Goal: Task Accomplishment & Management: Manage account settings

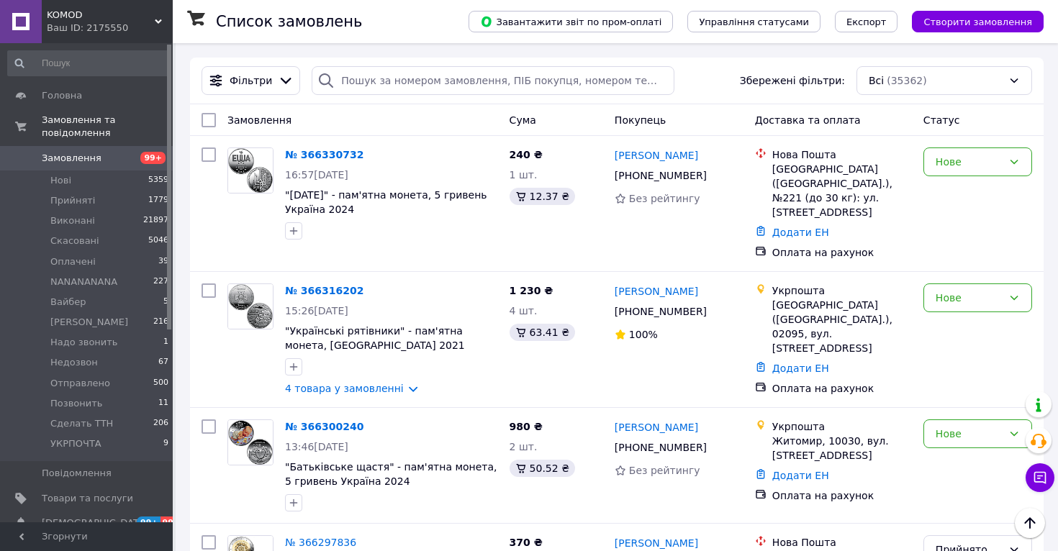
scroll to position [1286, 0]
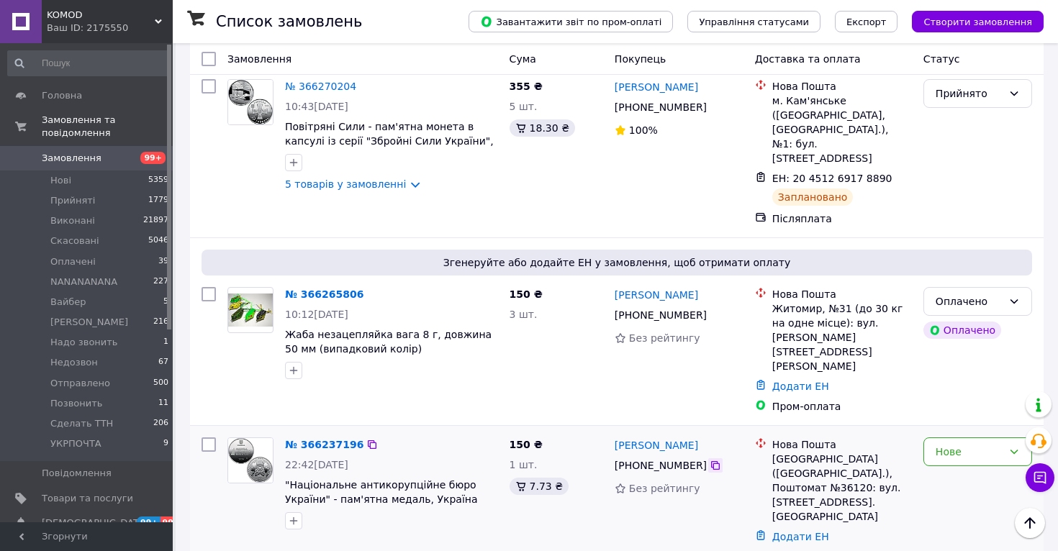
click at [717, 461] on icon at bounding box center [715, 465] width 9 height 9
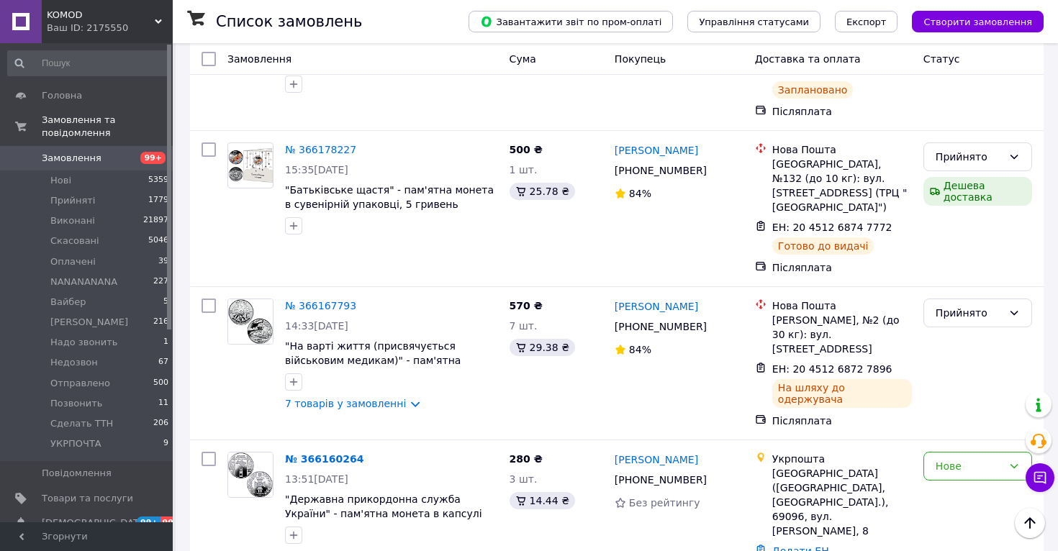
scroll to position [2796, 0]
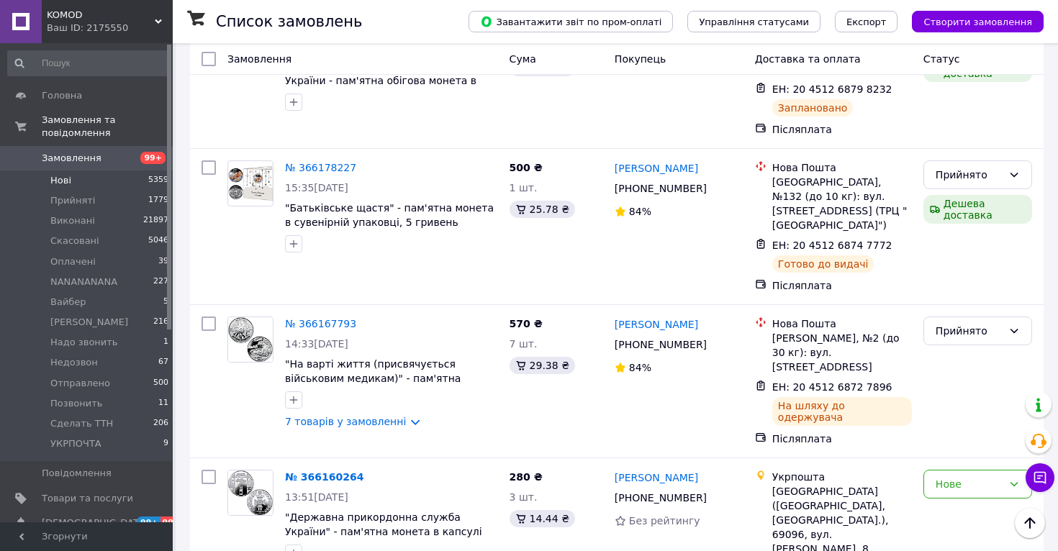
click at [108, 184] on li "Нові 5359" at bounding box center [88, 181] width 177 height 20
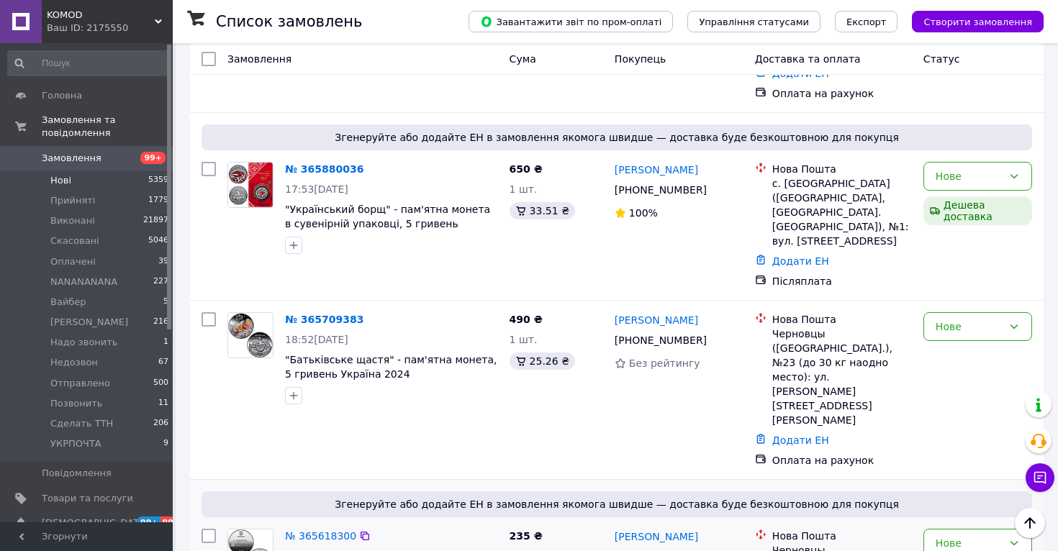
scroll to position [1778, 0]
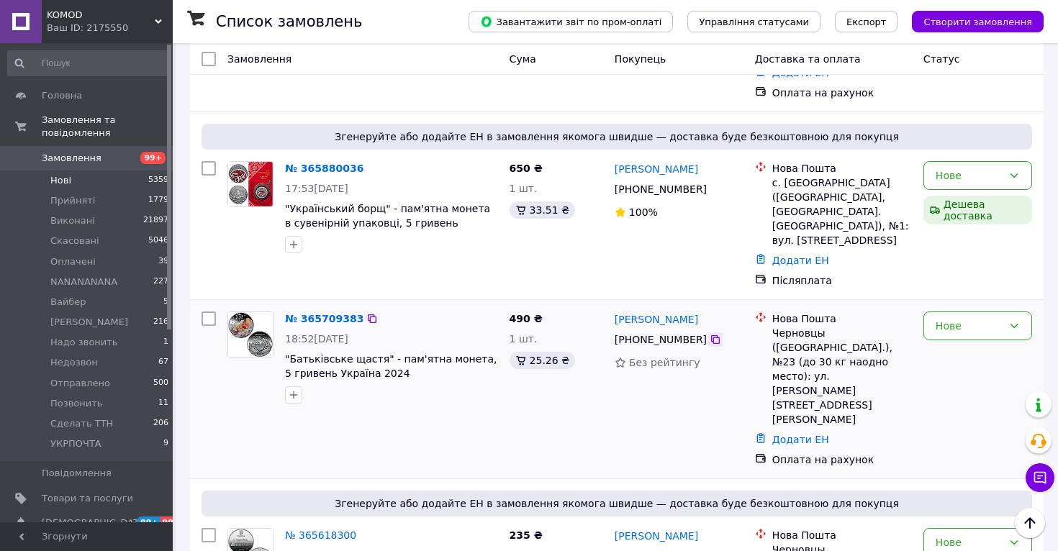
click at [718, 334] on icon at bounding box center [716, 340] width 12 height 12
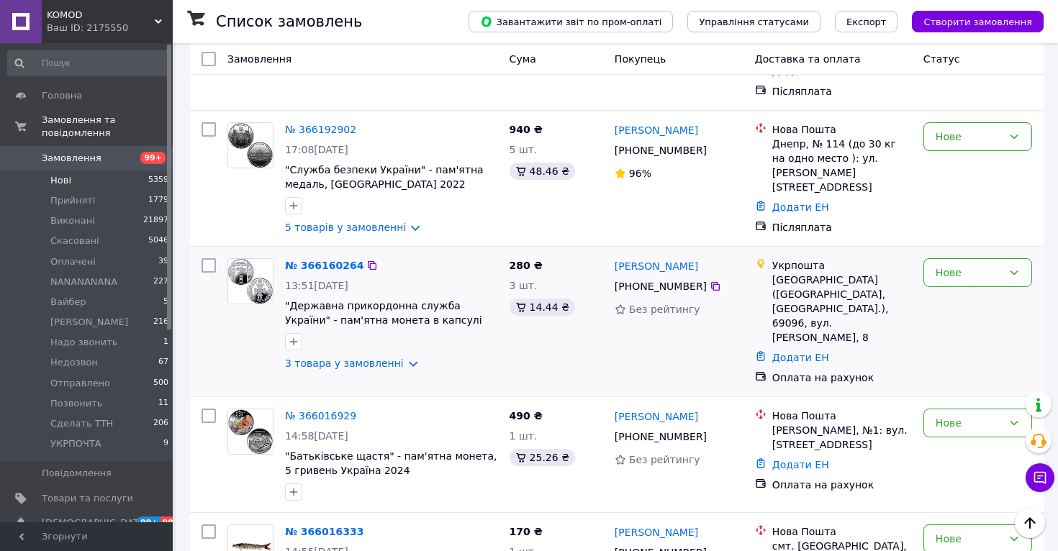
scroll to position [1067, 0]
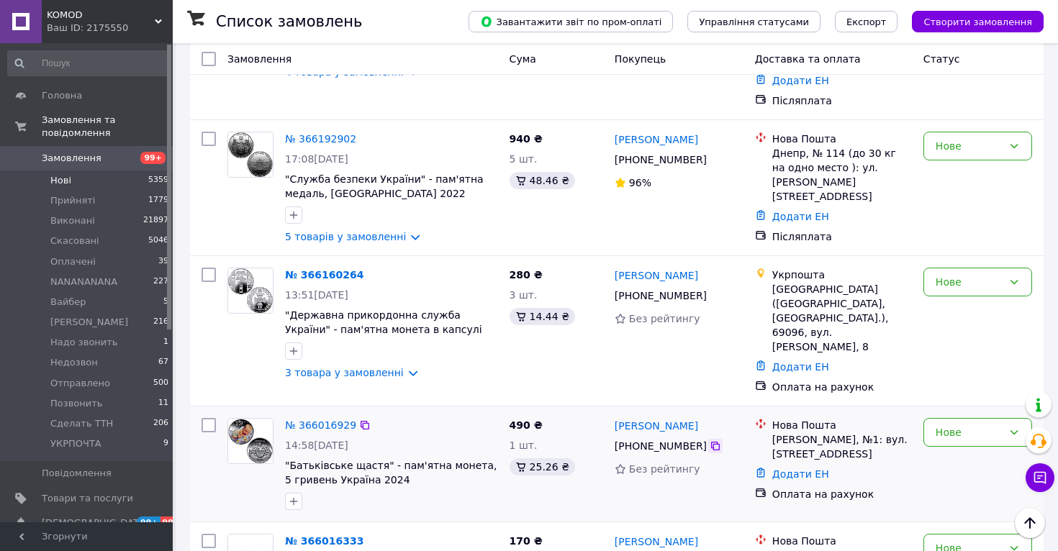
click at [719, 439] on div at bounding box center [715, 446] width 14 height 14
click at [715, 459] on div "Без рейтингу" at bounding box center [679, 469] width 129 height 20
click at [715, 442] on icon at bounding box center [715, 446] width 9 height 9
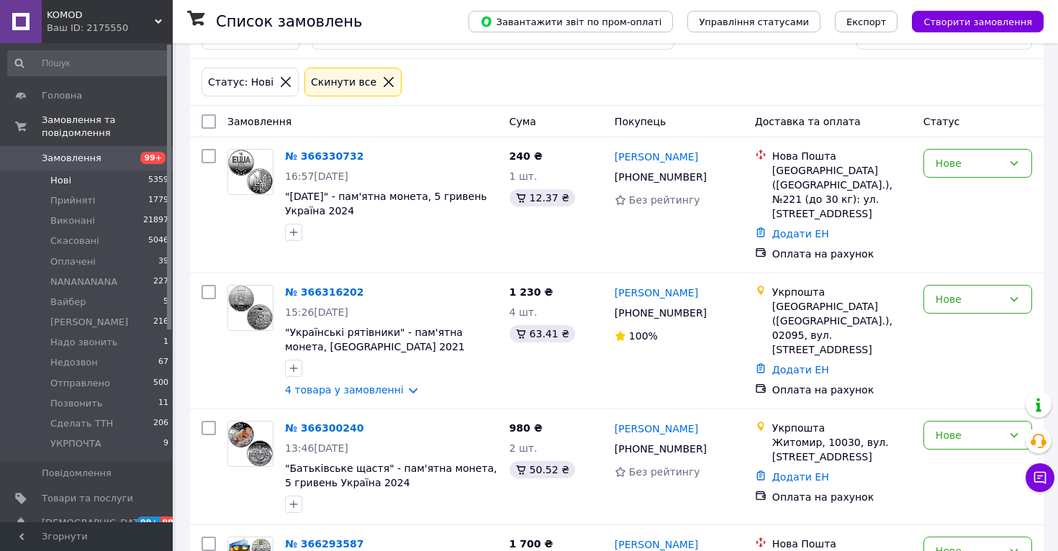
scroll to position [69, 0]
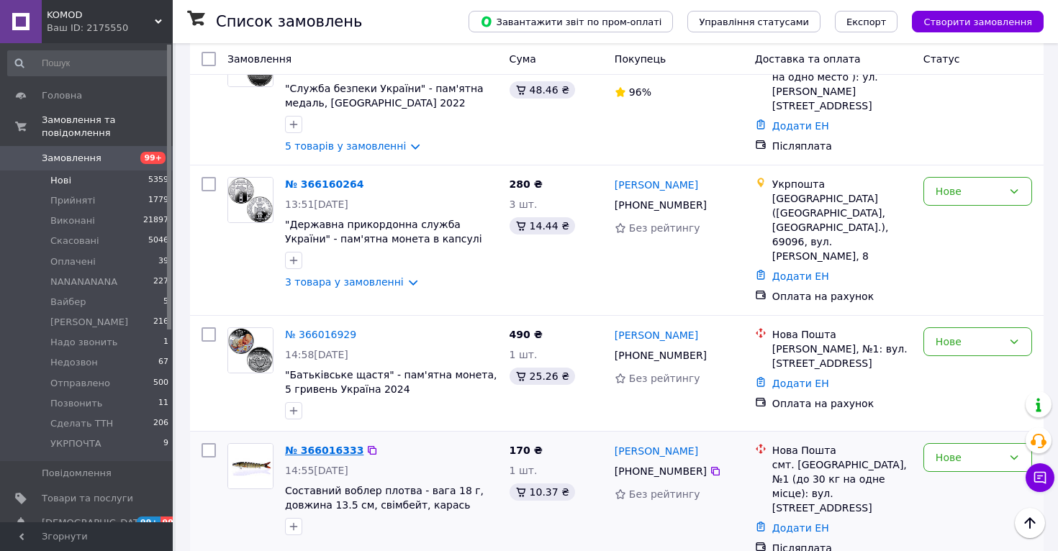
click at [333, 445] on link "№ 366016333" at bounding box center [324, 451] width 78 height 12
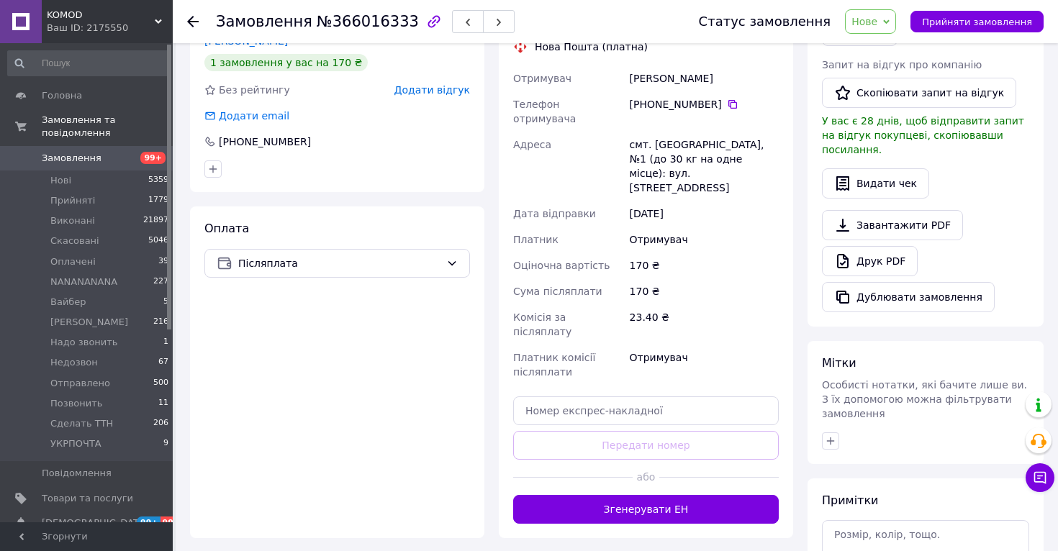
scroll to position [265, 0]
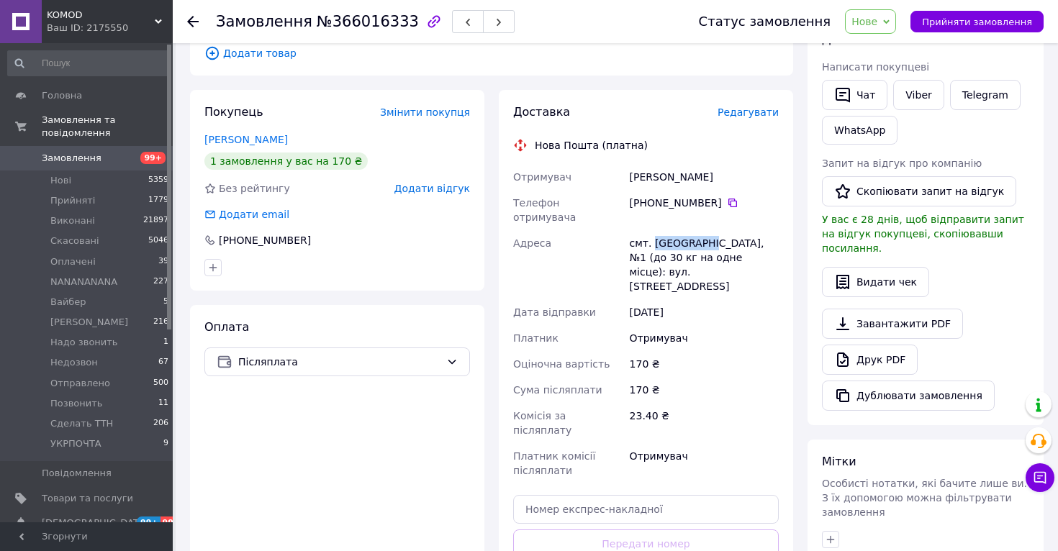
drag, startPoint x: 653, startPoint y: 230, endPoint x: 708, endPoint y: 230, distance: 54.7
click at [708, 230] on div "смт. [GEOGRAPHIC_DATA], №1 (до 30 кг на одне місце): вул. [STREET_ADDRESS]" at bounding box center [704, 264] width 155 height 69
copy div "[GEOGRAPHIC_DATA]"
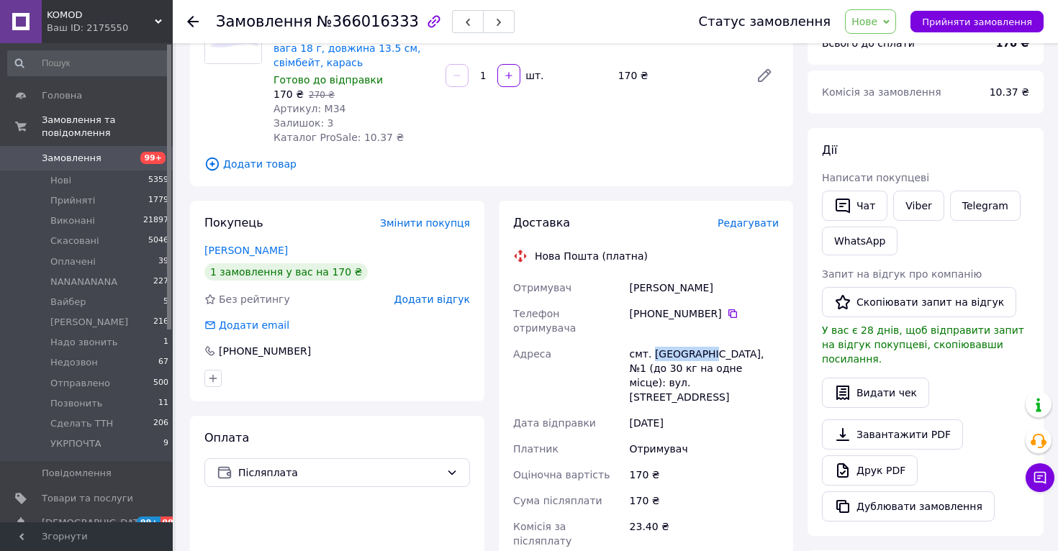
scroll to position [0, 0]
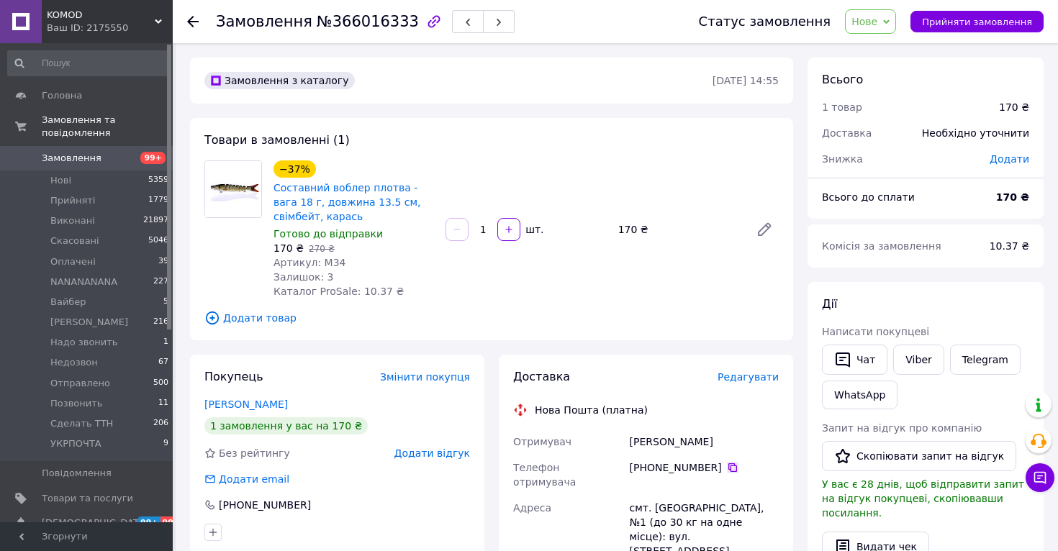
click at [730, 462] on icon at bounding box center [733, 468] width 12 height 12
click at [652, 438] on div "[PERSON_NAME]" at bounding box center [704, 442] width 155 height 26
copy div "[PERSON_NAME]"
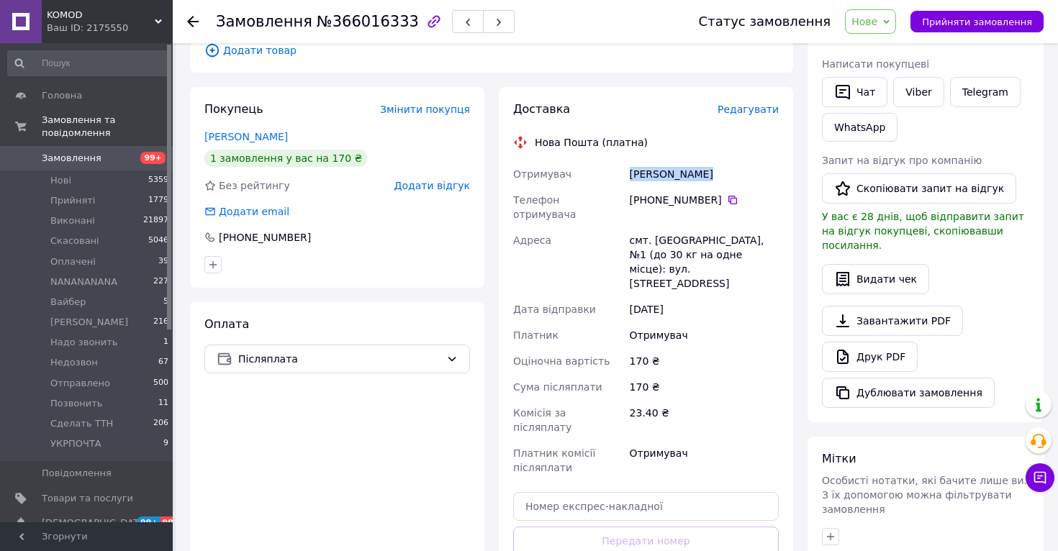
scroll to position [293, 0]
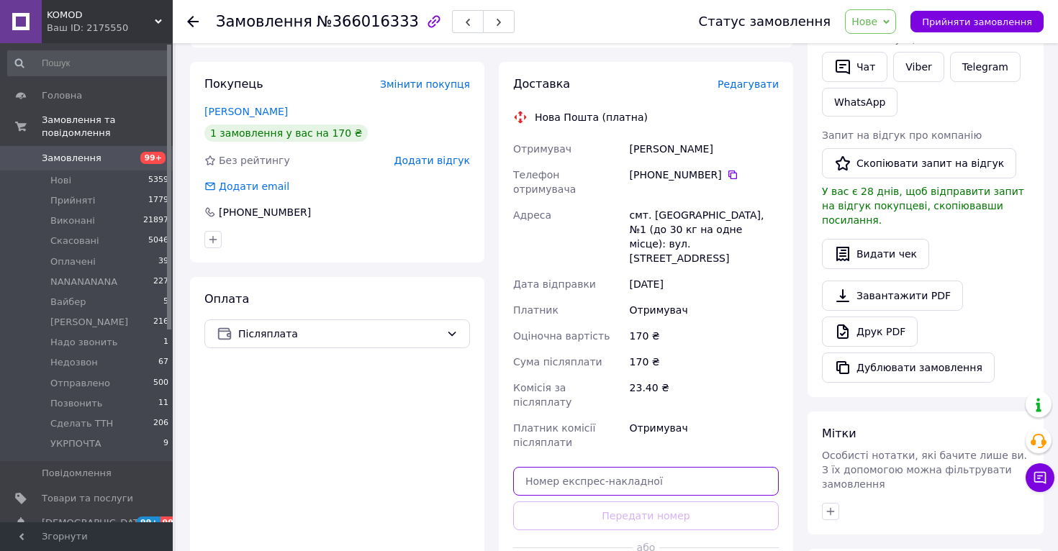
click at [617, 467] on input "text" at bounding box center [646, 481] width 266 height 29
paste input "20451269203887"
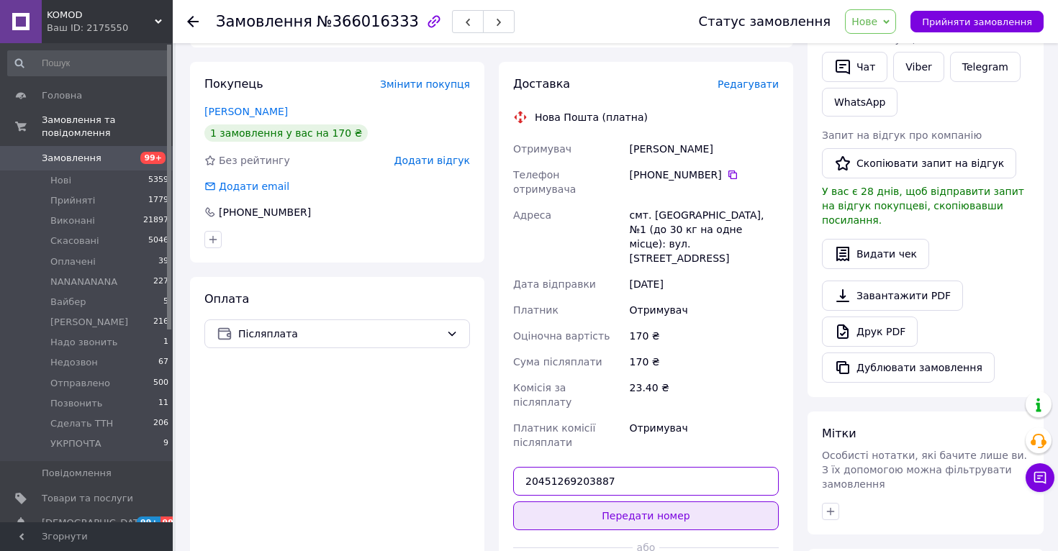
type input "20451269203887"
click at [625, 502] on button "Передати номер" at bounding box center [646, 516] width 266 height 29
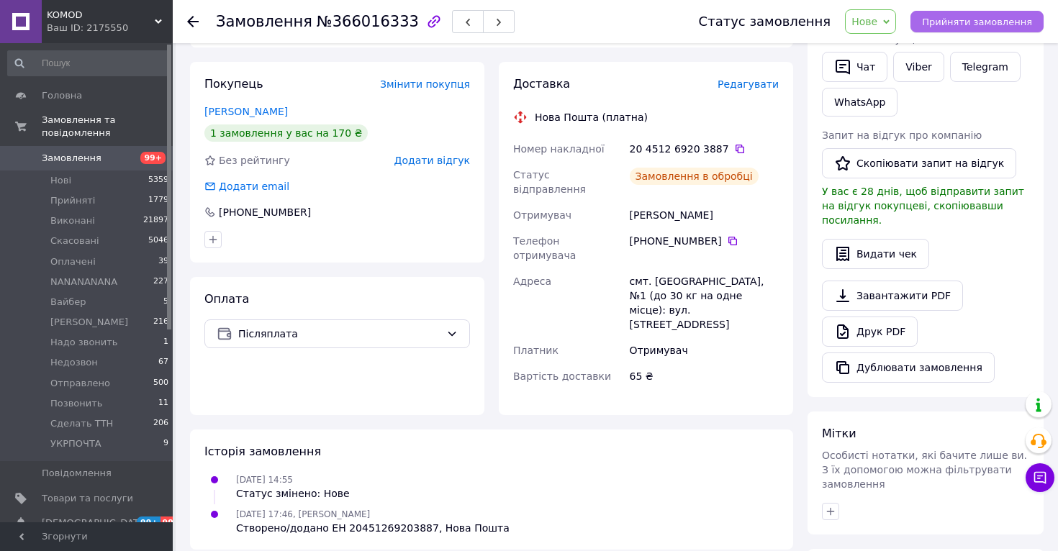
click at [963, 22] on span "Прийняти замовлення" at bounding box center [977, 22] width 110 height 11
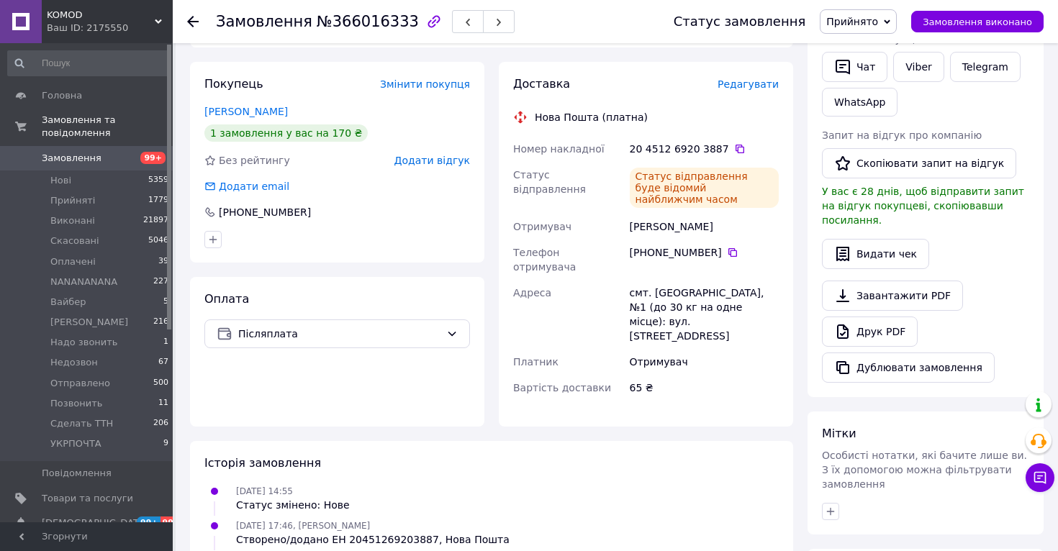
scroll to position [0, 0]
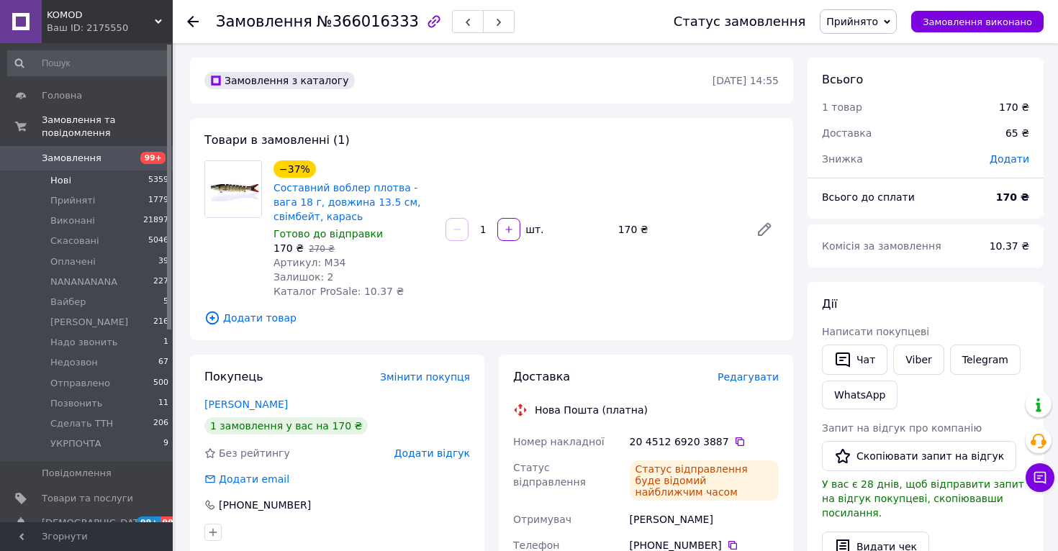
click at [82, 174] on li "Нові 5359" at bounding box center [88, 181] width 177 height 20
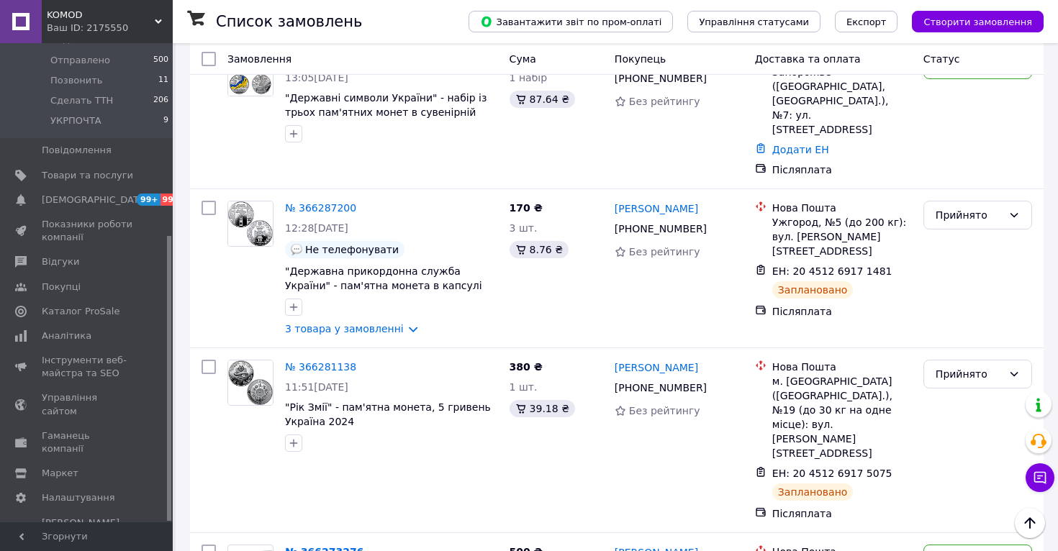
scroll to position [1319, 0]
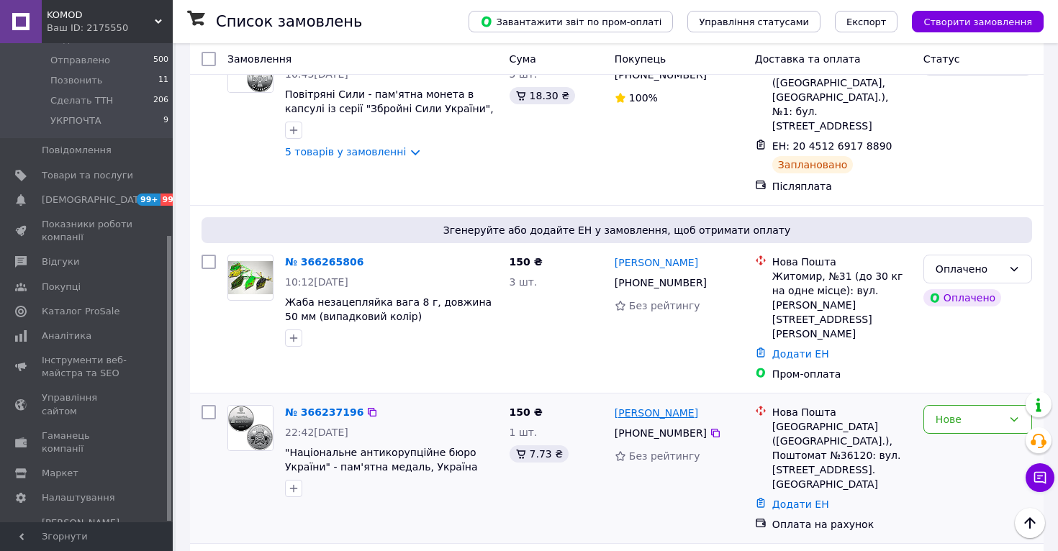
click at [653, 406] on link "[PERSON_NAME]" at bounding box center [656, 413] width 83 height 14
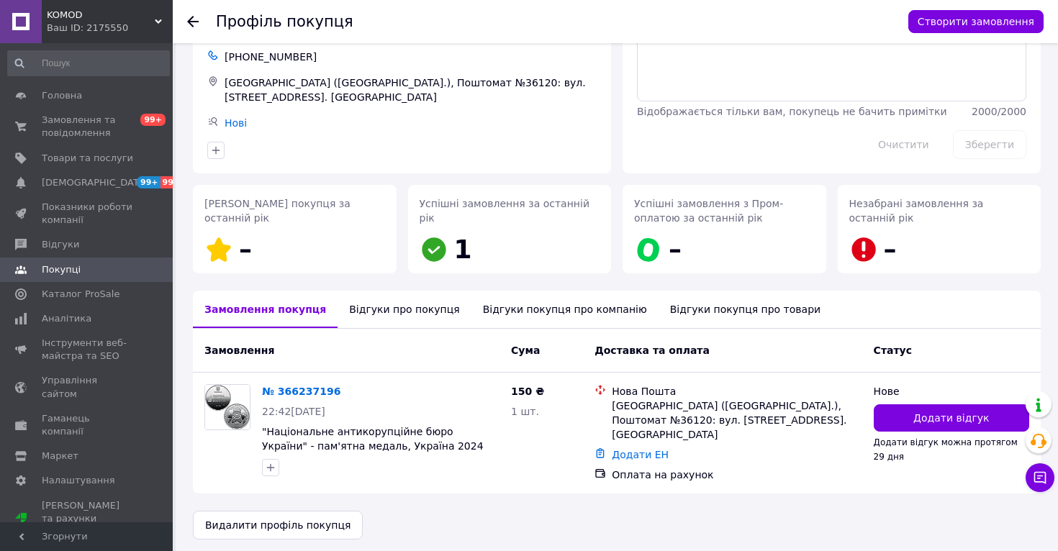
click at [388, 304] on div "Відгуки про покупця" at bounding box center [404, 309] width 133 height 37
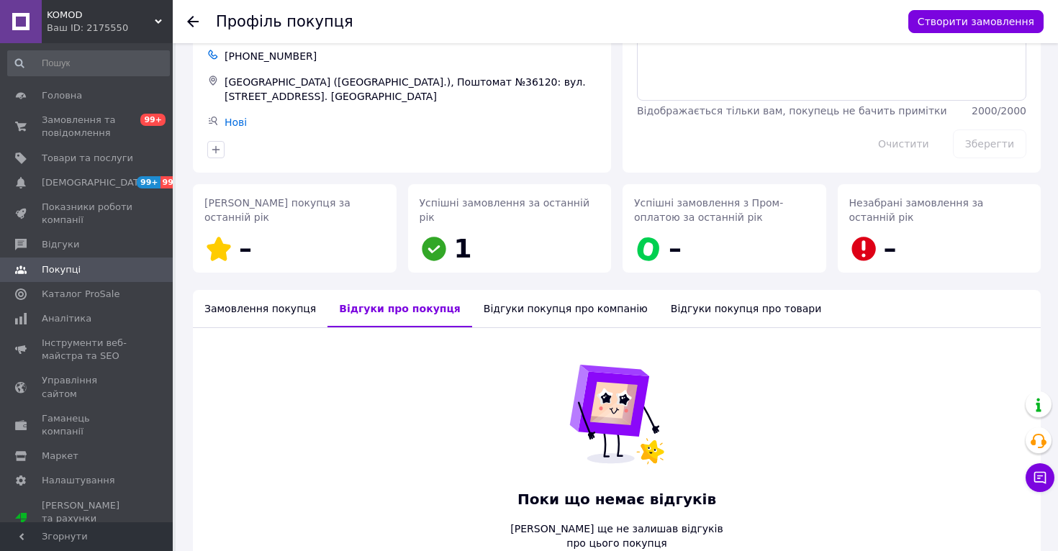
click at [284, 309] on div "Замовлення покупця" at bounding box center [260, 308] width 135 height 37
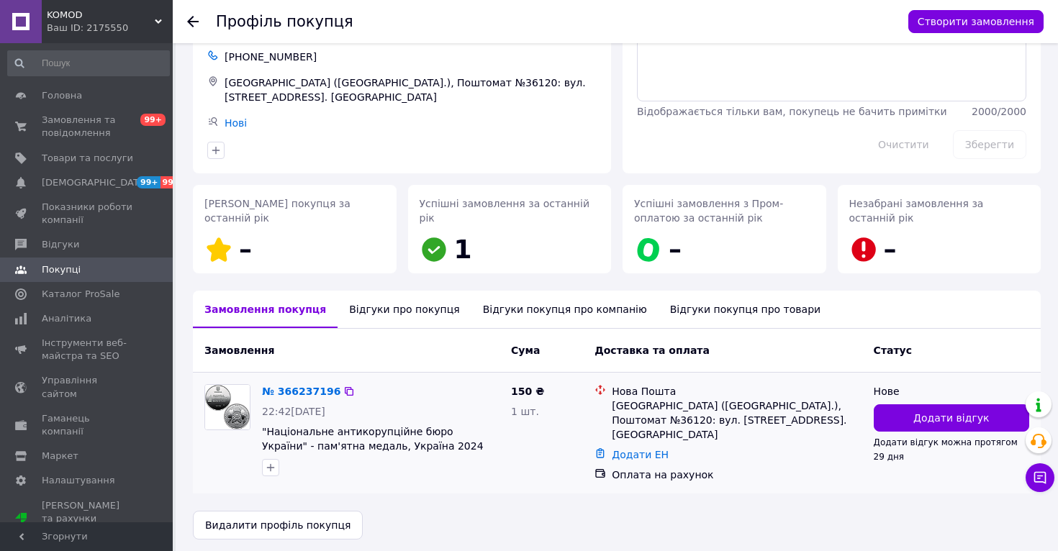
click at [285, 381] on div "№ 366237196 22:42[DATE] "Національне антикорупційне бюро України" - пам'ятна ме…" at bounding box center [380, 431] width 249 height 104
click at [285, 392] on link "№ 366237196" at bounding box center [301, 392] width 78 height 12
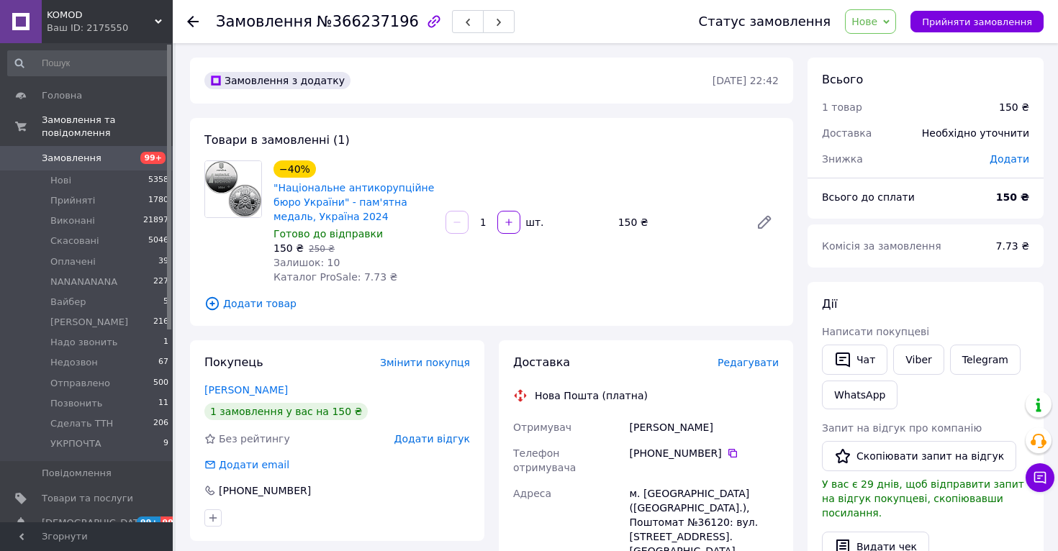
click at [877, 18] on span "Нове" at bounding box center [864, 22] width 26 height 12
click at [876, 89] on li "Скасовано" at bounding box center [892, 94] width 92 height 22
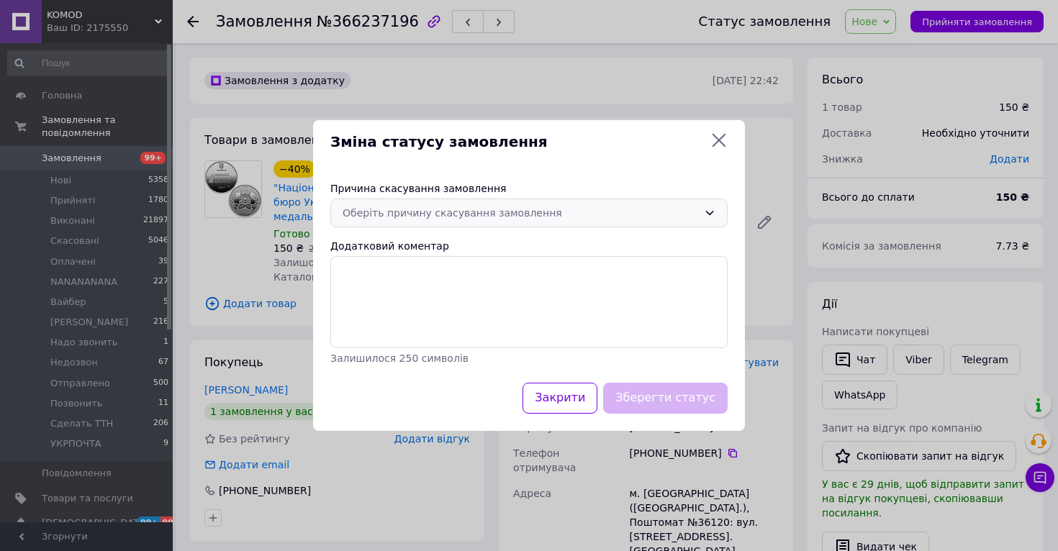
click at [488, 220] on div "Оберіть причину скасування замовлення" at bounding box center [521, 213] width 356 height 16
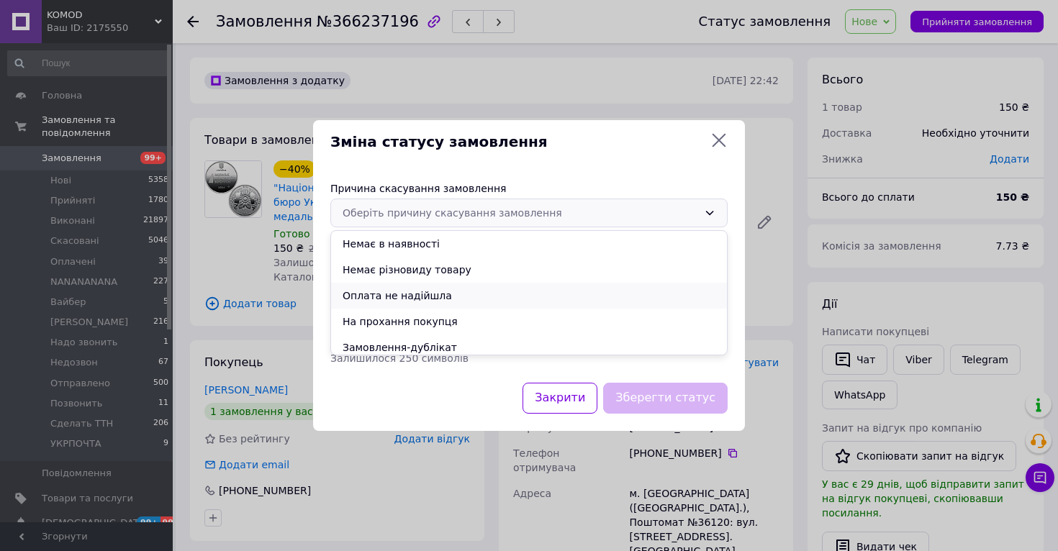
click at [425, 294] on li "Оплата не надійшла" at bounding box center [529, 296] width 396 height 26
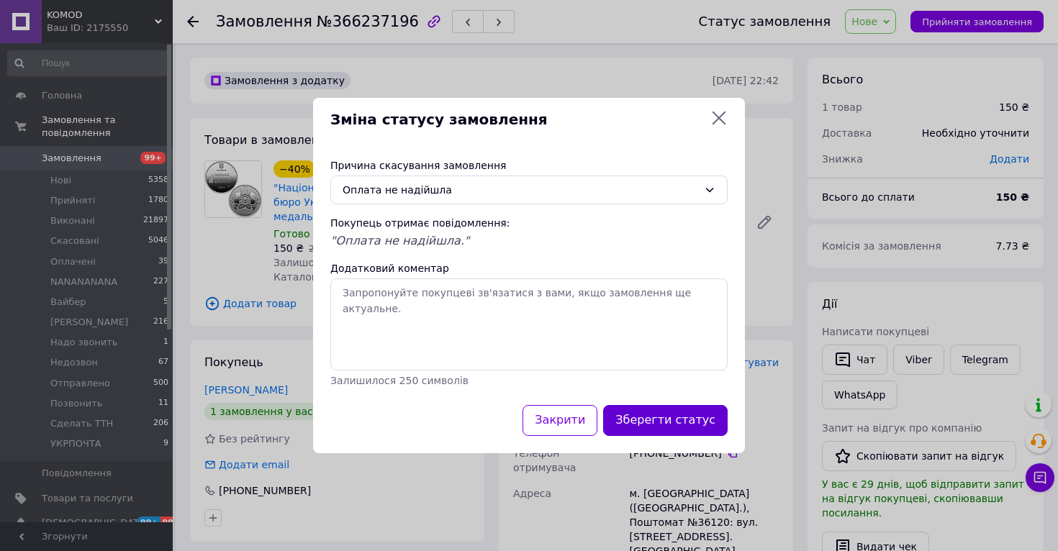
click at [656, 427] on button "Зберегти статус" at bounding box center [665, 420] width 125 height 31
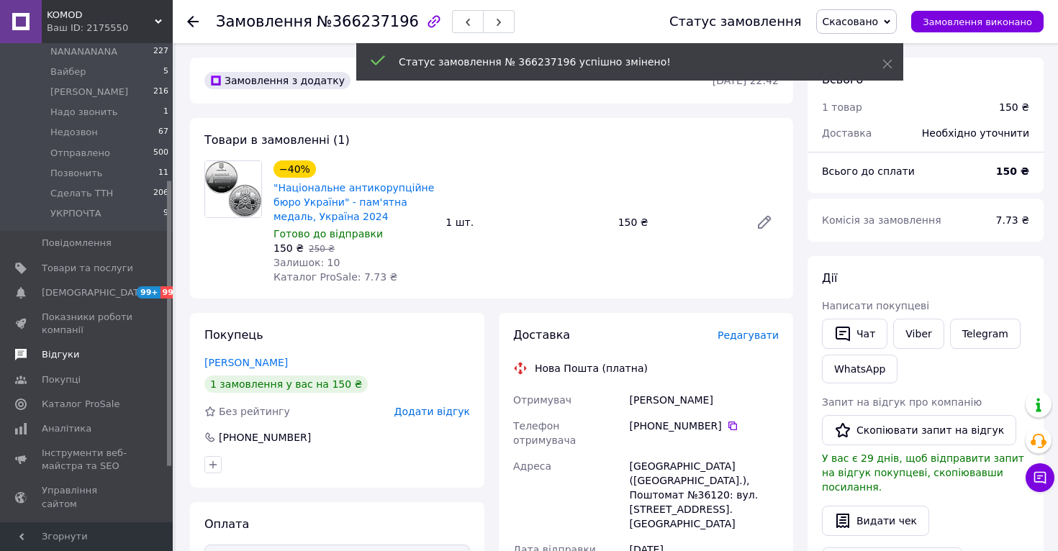
click at [70, 361] on span "Відгуки" at bounding box center [60, 354] width 37 height 13
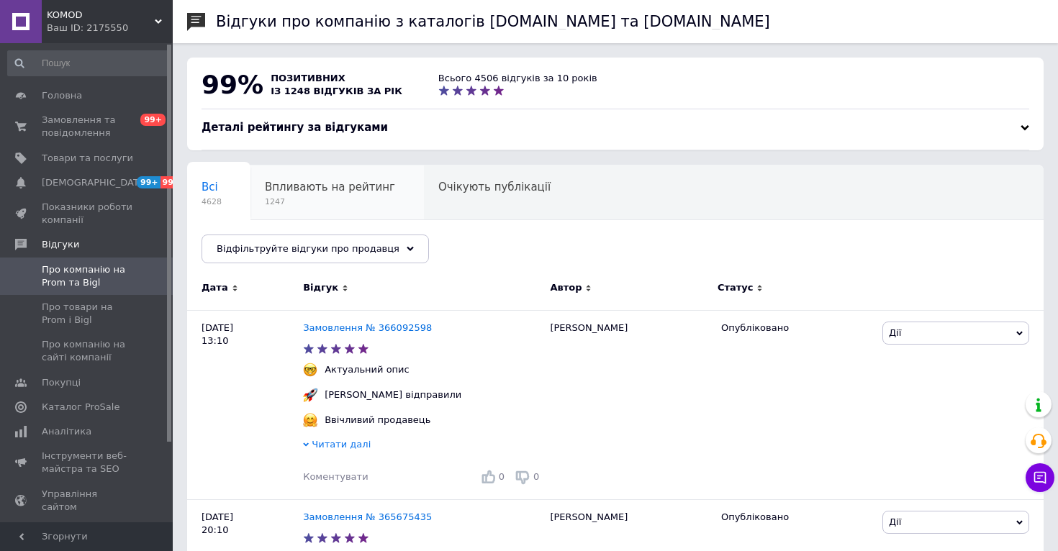
click at [351, 211] on div "Впливають на рейтинг 1247" at bounding box center [336, 193] width 173 height 55
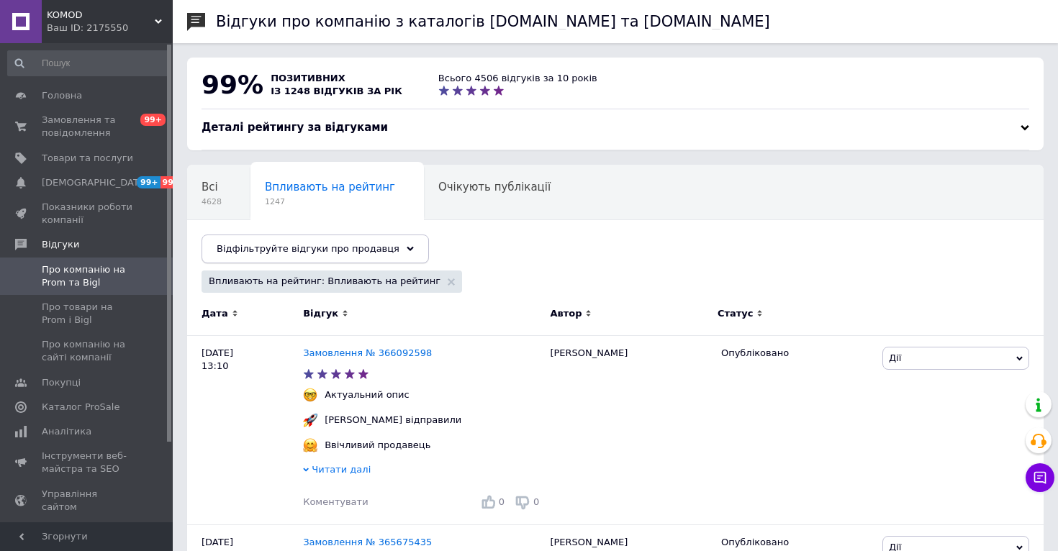
click at [348, 250] on span "Відфільтруйте відгуки про продавця" at bounding box center [308, 248] width 183 height 11
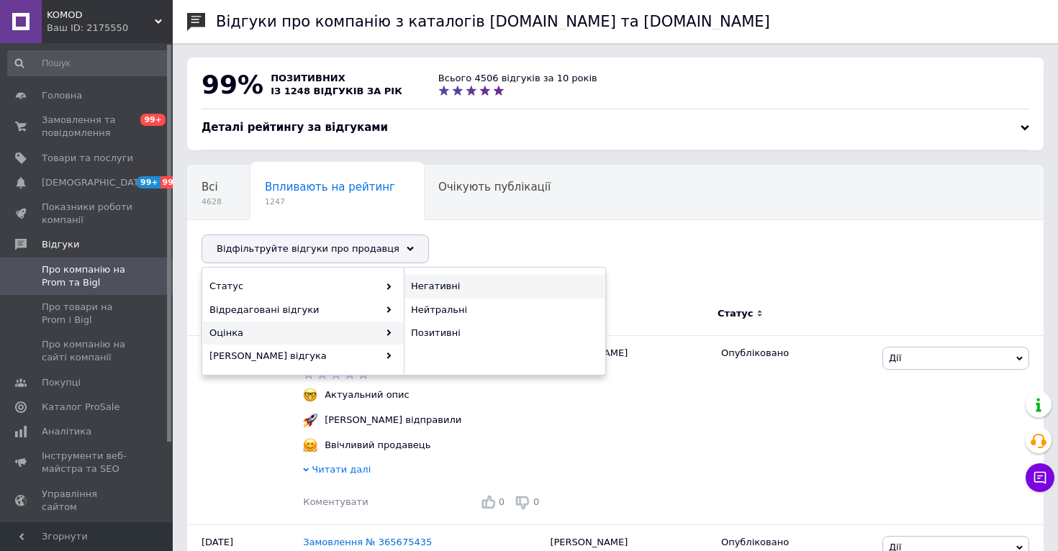
click at [430, 292] on span "Негативні" at bounding box center [503, 286] width 184 height 13
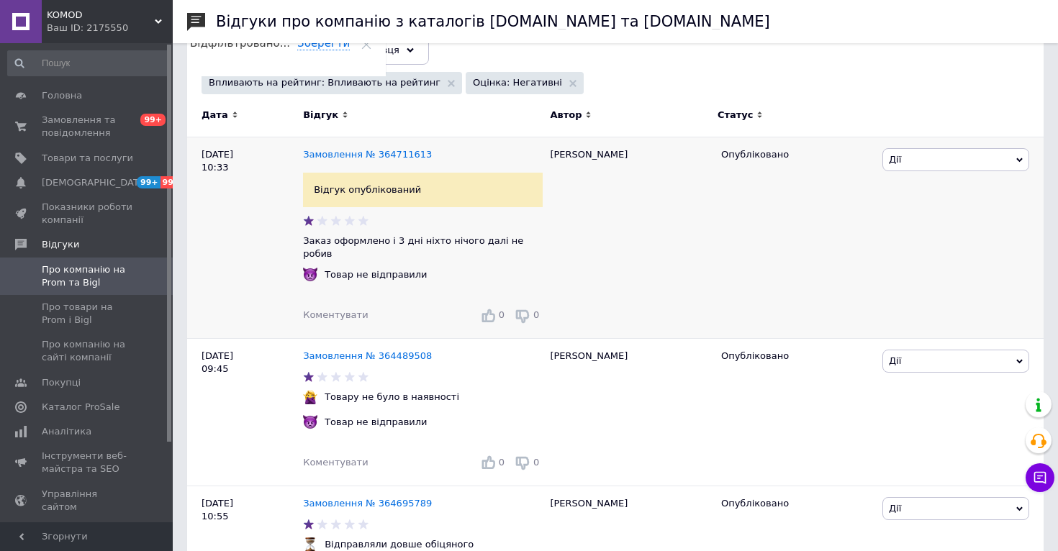
scroll to position [217, 0]
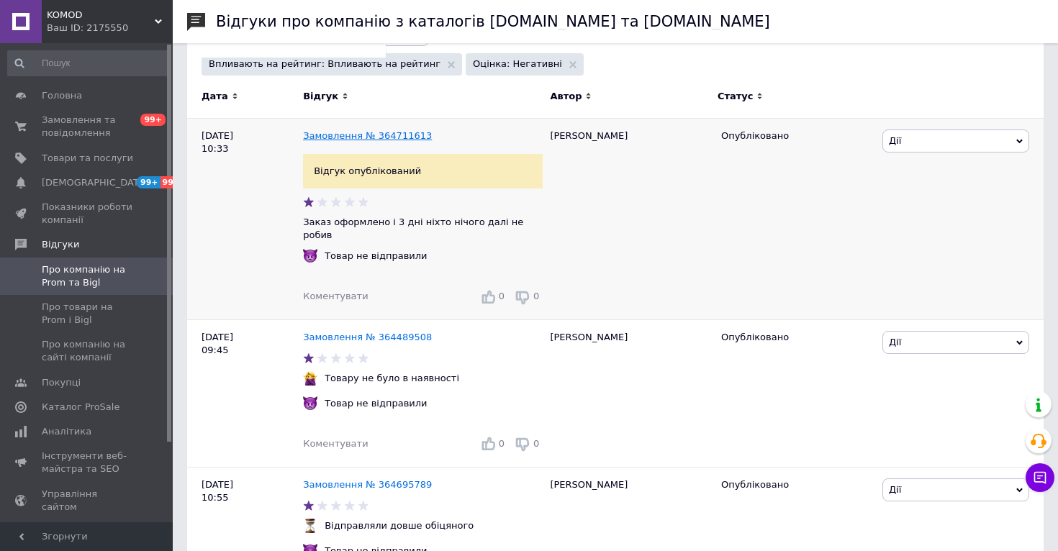
click at [358, 130] on link "Замовлення № 364711613" at bounding box center [367, 135] width 129 height 11
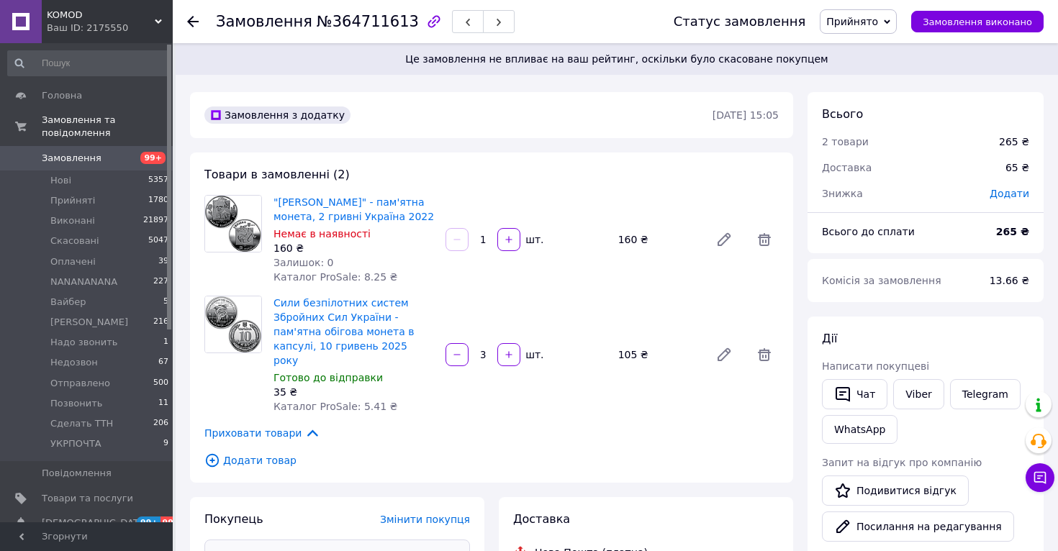
click at [195, 22] on use at bounding box center [193, 22] width 12 height 12
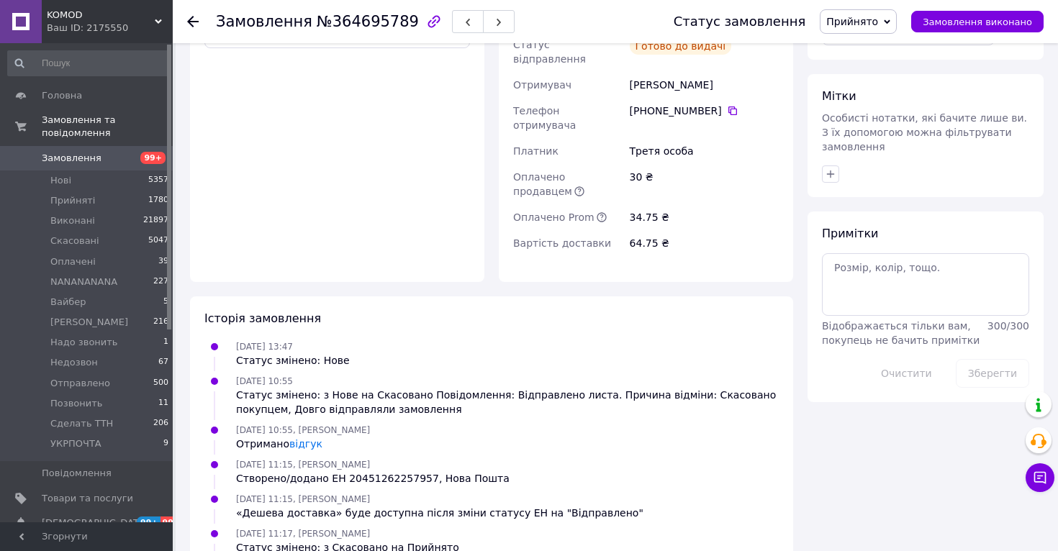
scroll to position [706, 0]
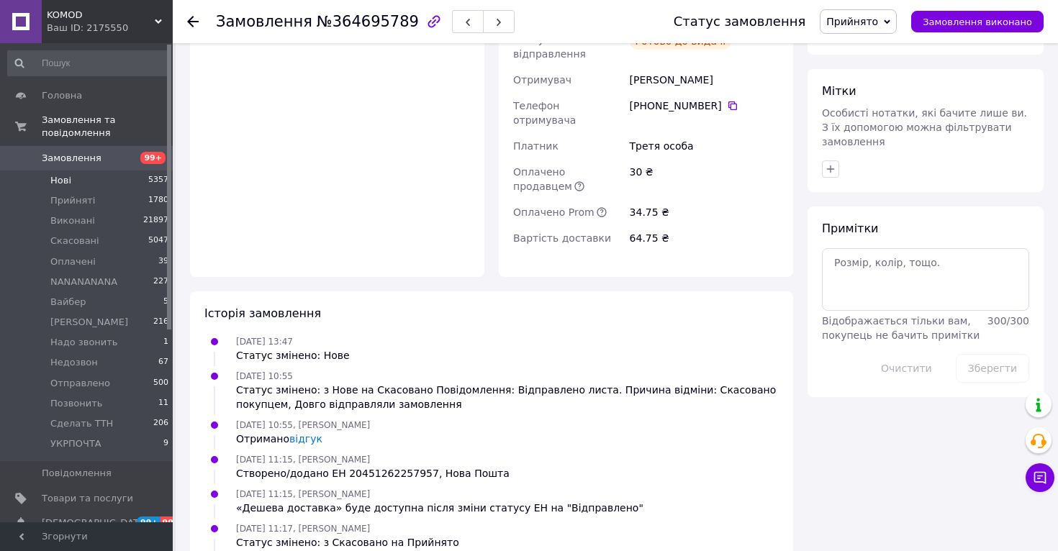
click at [93, 184] on li "Нові 5357" at bounding box center [88, 181] width 177 height 20
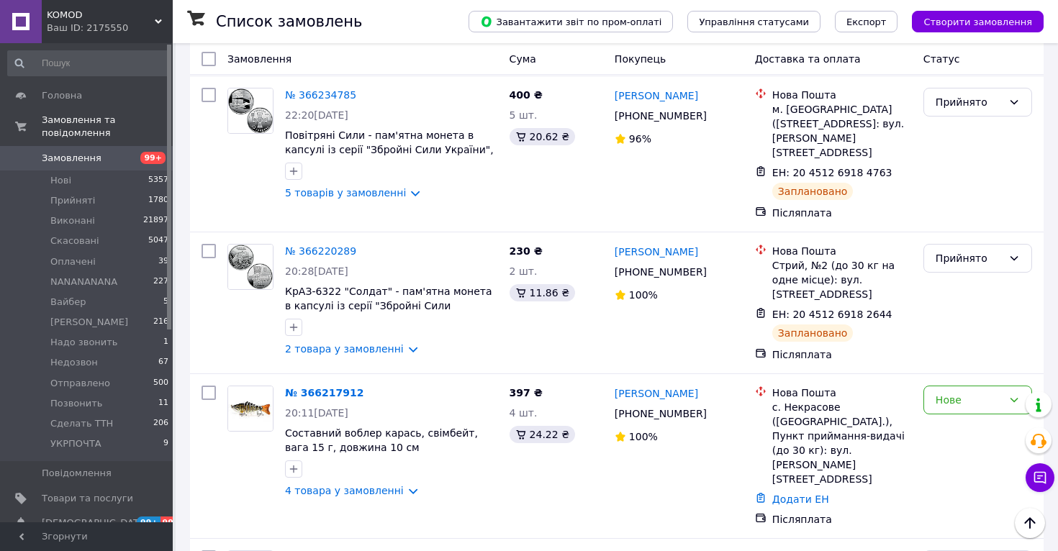
scroll to position [1770, 0]
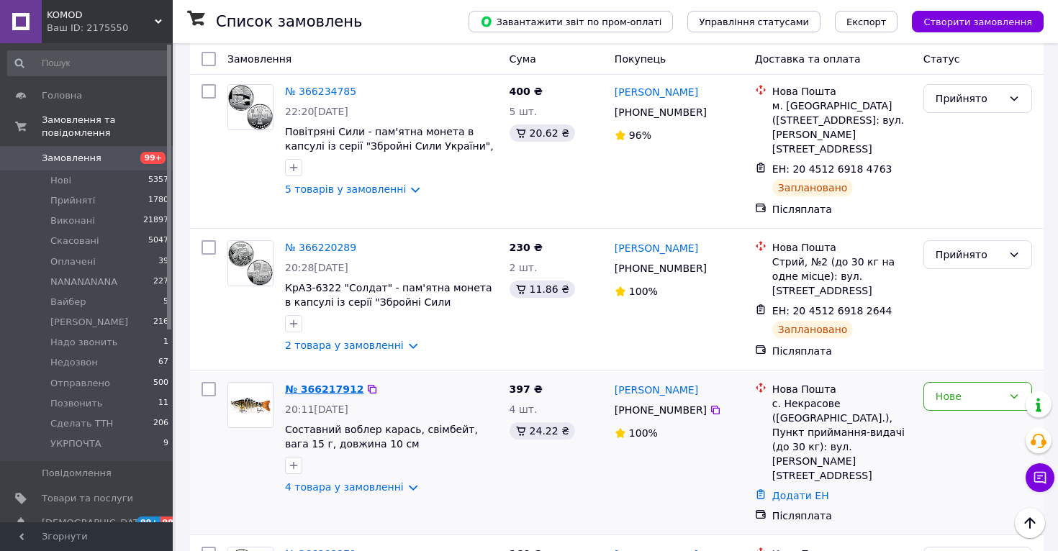
click at [325, 384] on link "№ 366217912" at bounding box center [324, 390] width 78 height 12
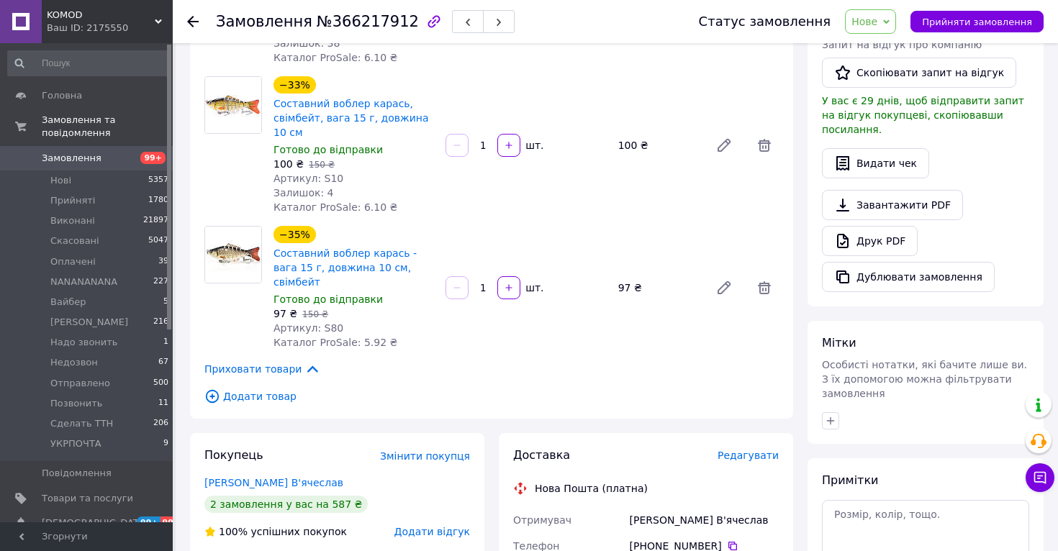
scroll to position [508, 0]
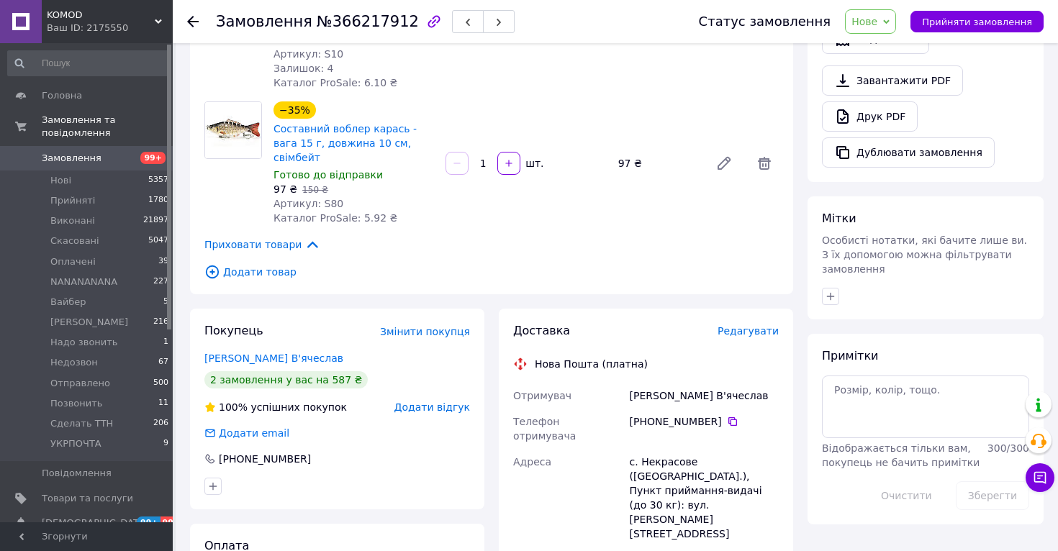
click at [274, 351] on div "Покупець Змінити покупця Шульга В'ячеслав 2 замовлення у вас на 587 ₴ 100% успі…" at bounding box center [337, 409] width 294 height 201
click at [267, 353] on link "Шульга В'ячеслав" at bounding box center [273, 359] width 139 height 12
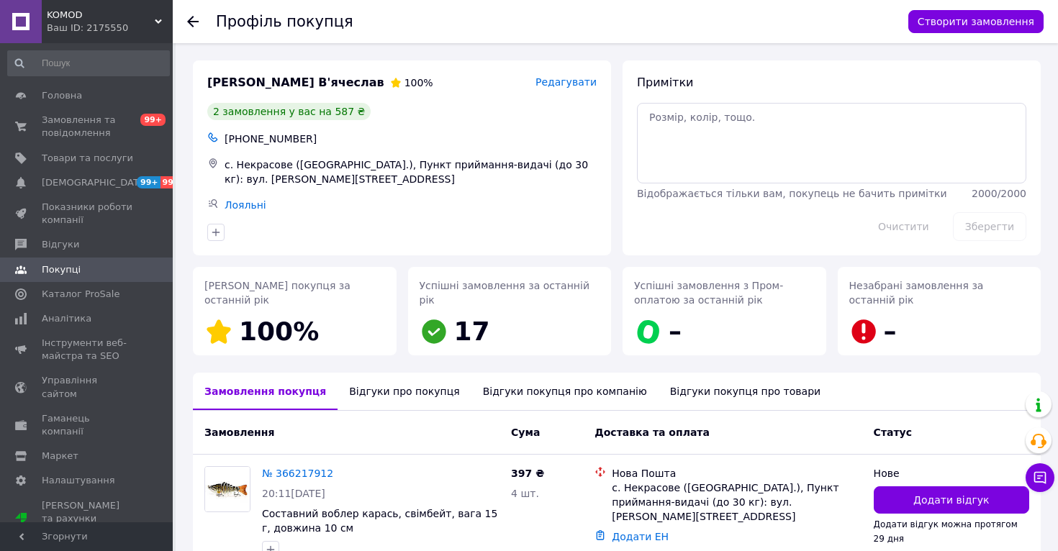
scroll to position [239, 0]
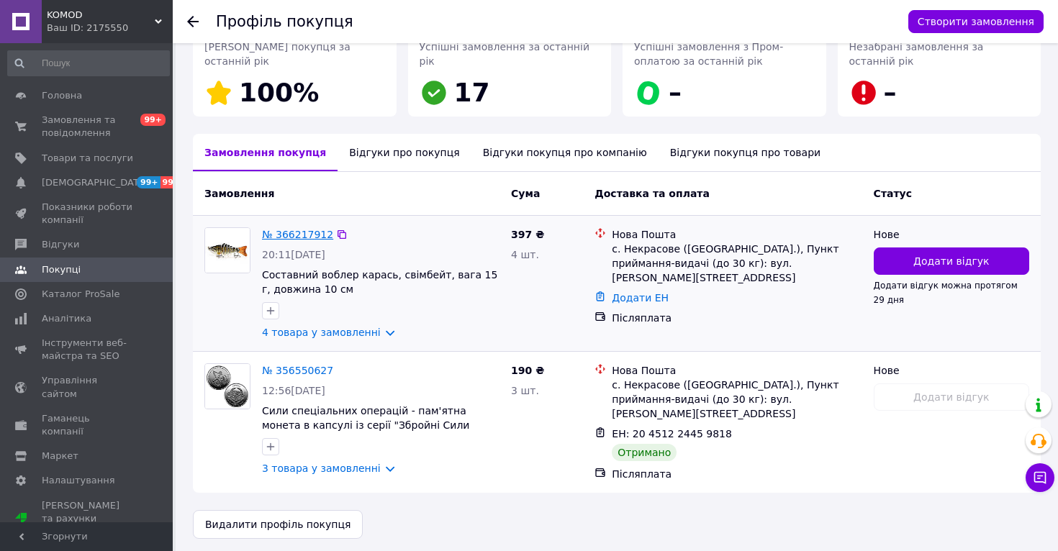
click at [292, 230] on link "№ 366217912" at bounding box center [297, 235] width 71 height 12
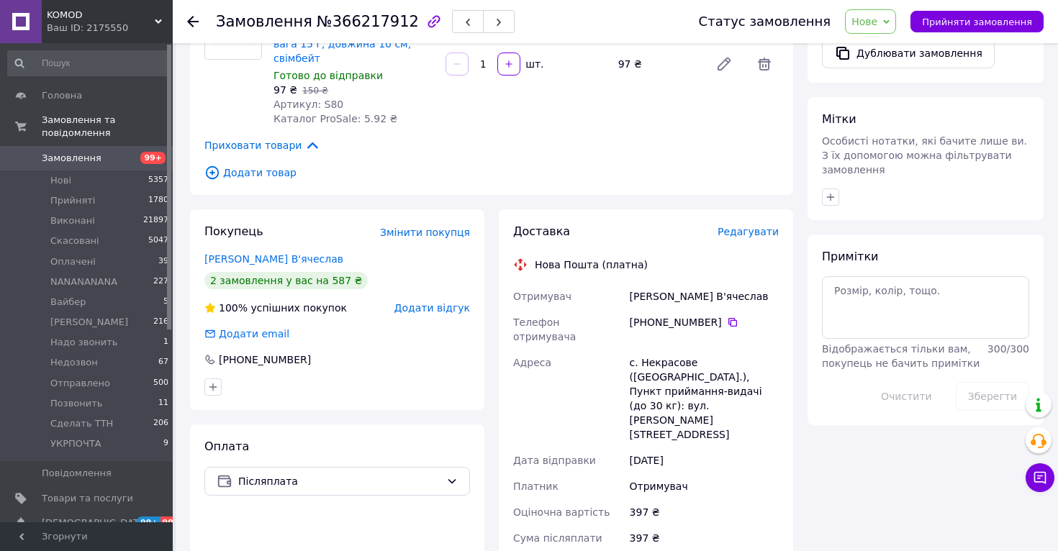
scroll to position [618, 0]
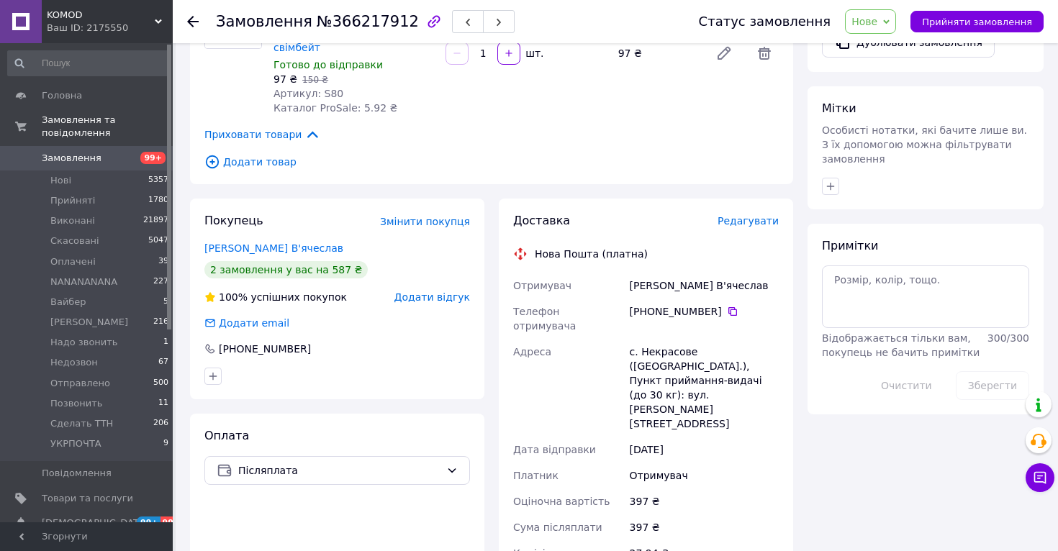
click at [656, 339] on div "с. Некрасове ([GEOGRAPHIC_DATA].), Пункт приймання-видачі (до 30 кг): вул. [PER…" at bounding box center [704, 388] width 155 height 98
copy div "Некрасове"
click at [728, 307] on icon at bounding box center [732, 311] width 9 height 9
click at [659, 273] on div "Шульга В'ячеслав" at bounding box center [704, 286] width 155 height 26
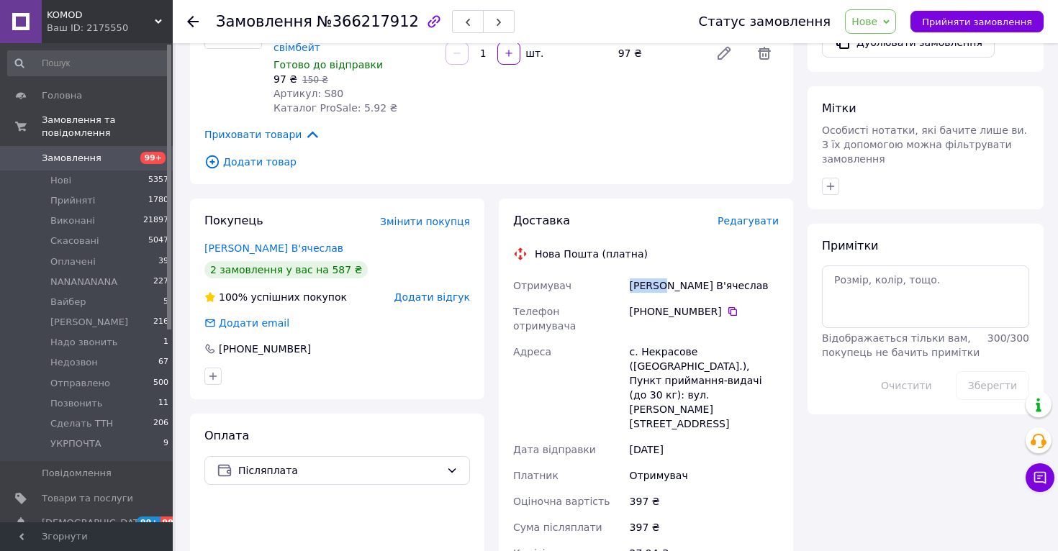
click at [659, 273] on div "Шульга В'ячеслав" at bounding box center [704, 286] width 155 height 26
copy div "Шульга В'ячеслав"
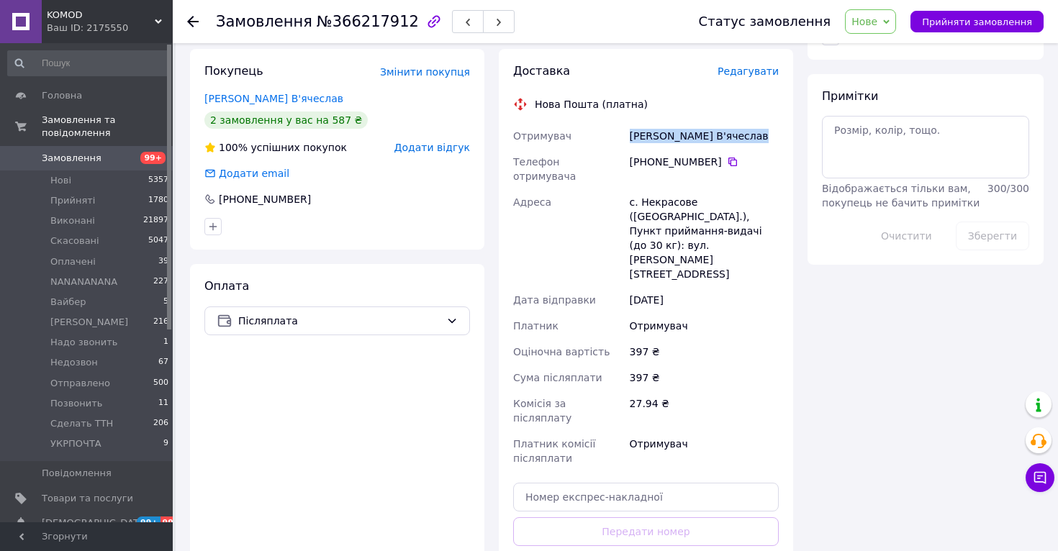
scroll to position [829, 0]
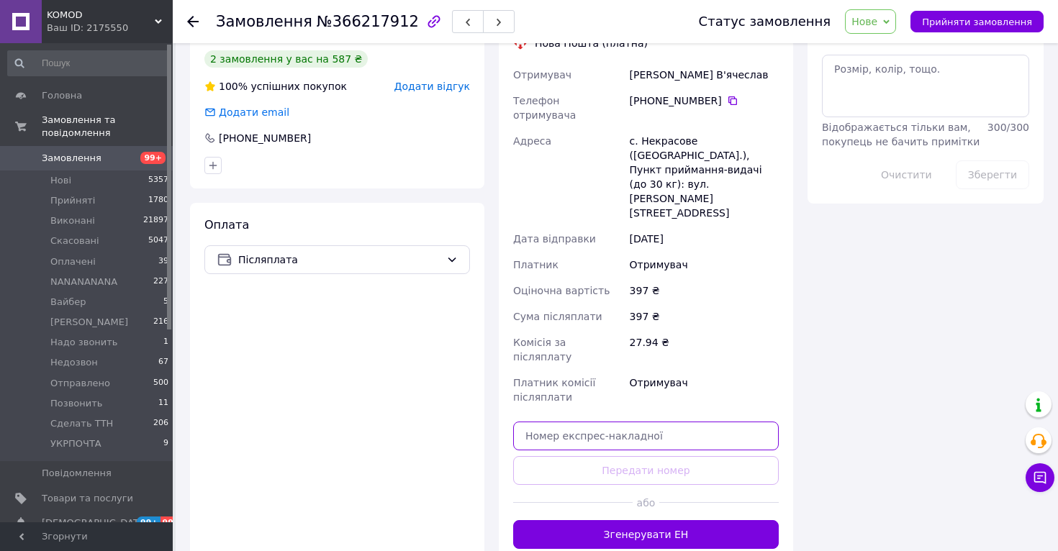
click at [615, 422] on input "text" at bounding box center [646, 436] width 266 height 29
paste input "20451269207446"
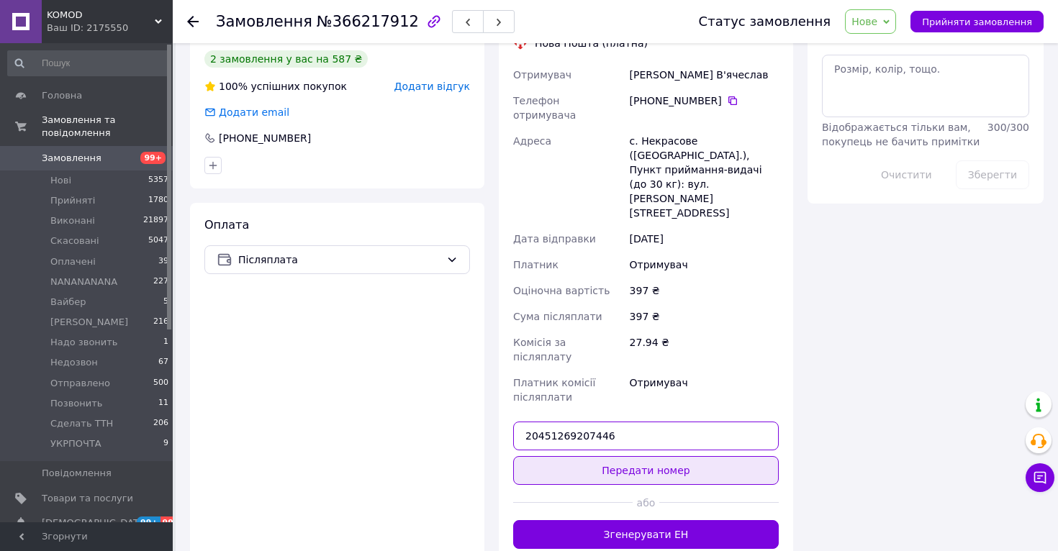
type input "20451269207446"
click at [623, 456] on button "Передати номер" at bounding box center [646, 470] width 266 height 29
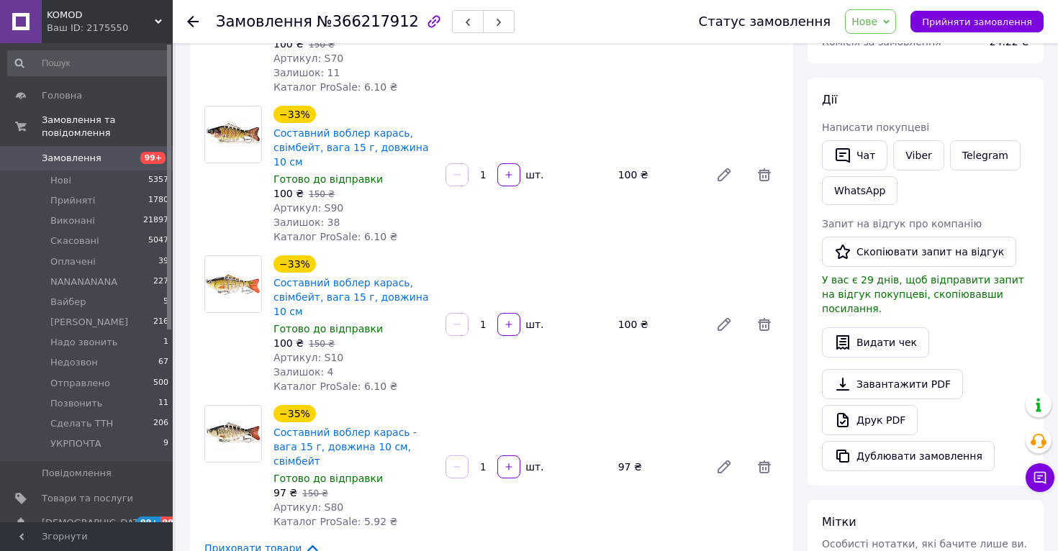
scroll to position [256, 0]
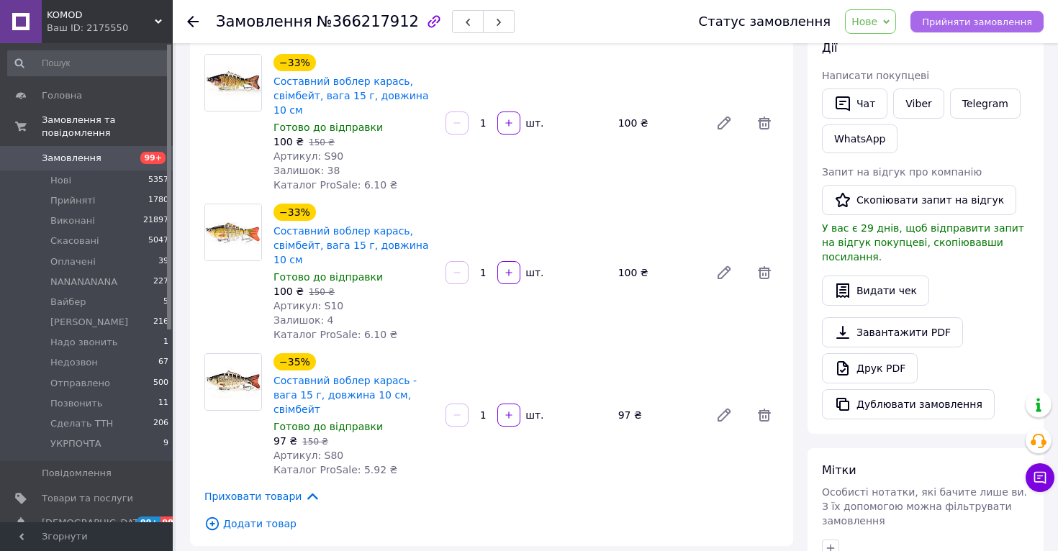
click at [991, 21] on span "Прийняти замовлення" at bounding box center [977, 22] width 110 height 11
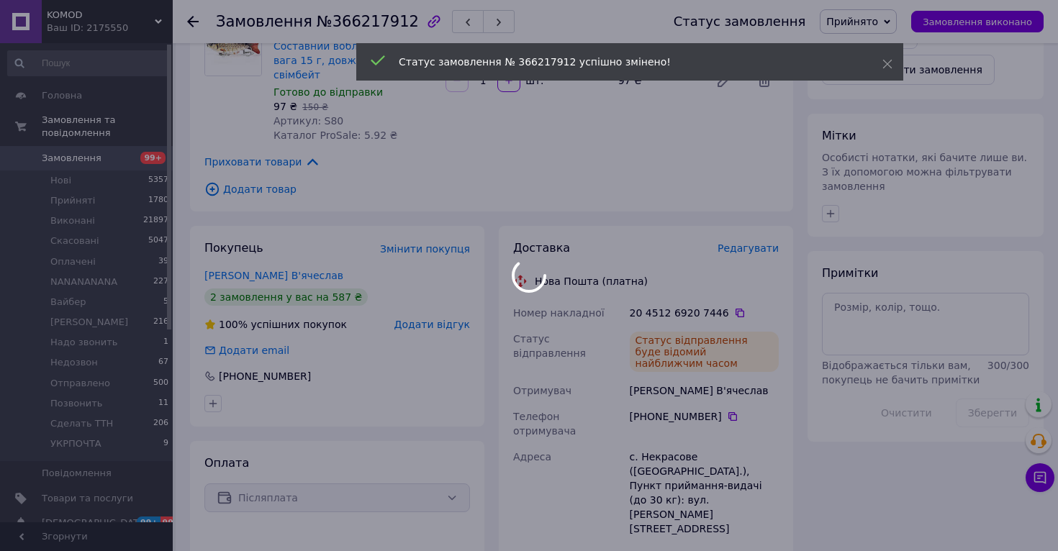
scroll to position [595, 0]
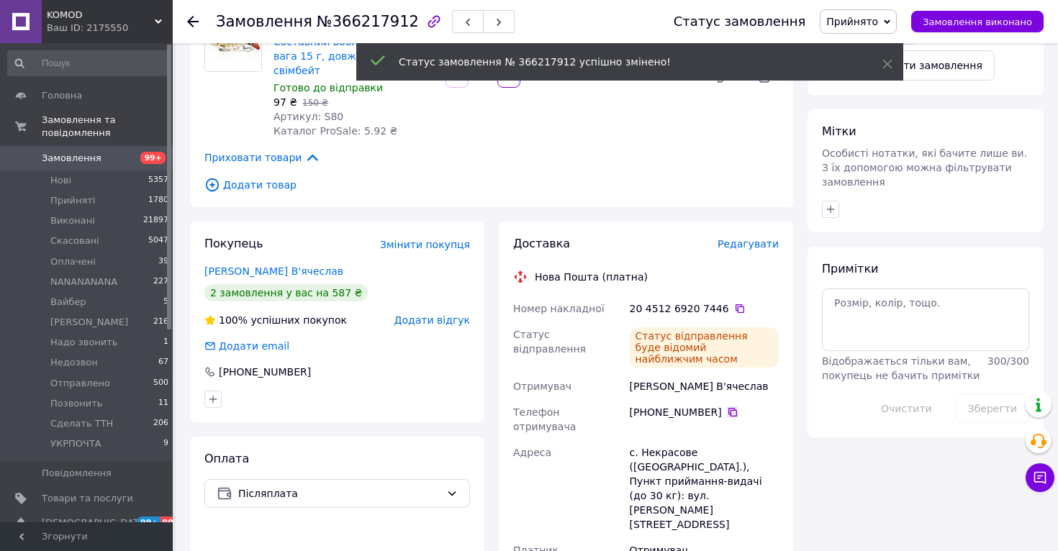
click at [727, 407] on icon at bounding box center [733, 413] width 12 height 12
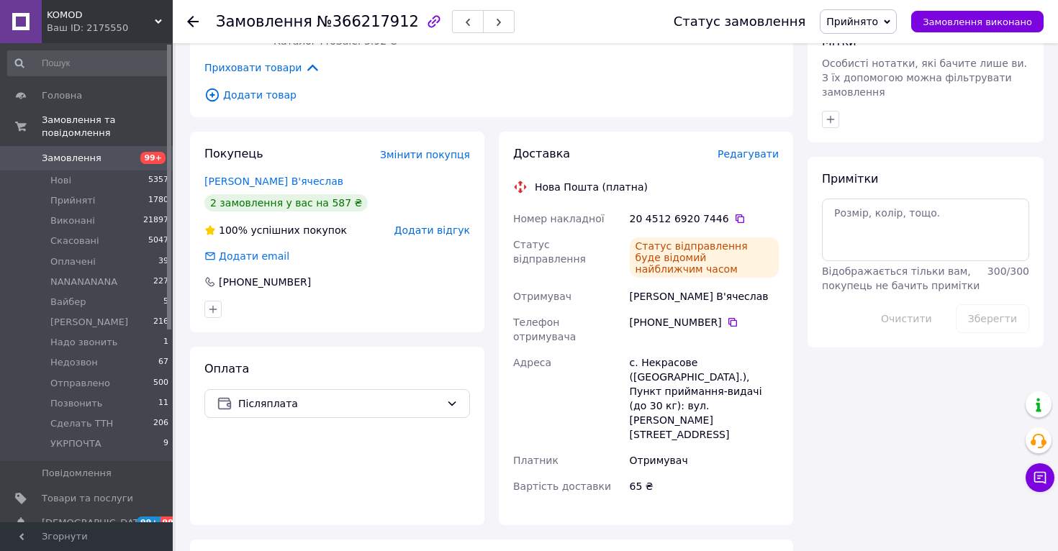
scroll to position [645, 0]
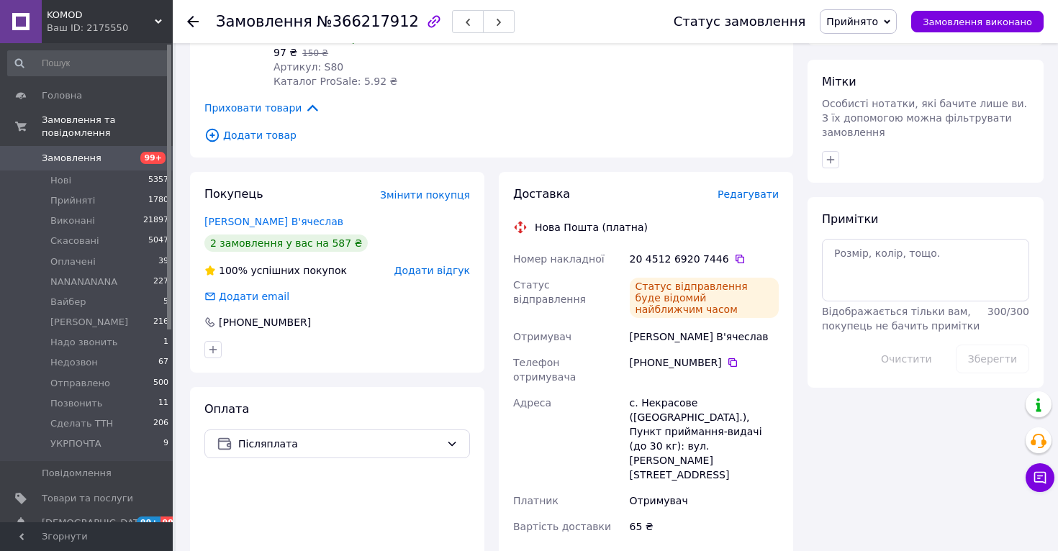
click at [243, 197] on div "Покупець Змінити покупця Шульга В'ячеслав 2 замовлення у вас на 587 ₴ 100% успі…" at bounding box center [337, 272] width 294 height 201
click at [243, 216] on link "Шульга В'ячеслав" at bounding box center [273, 222] width 139 height 12
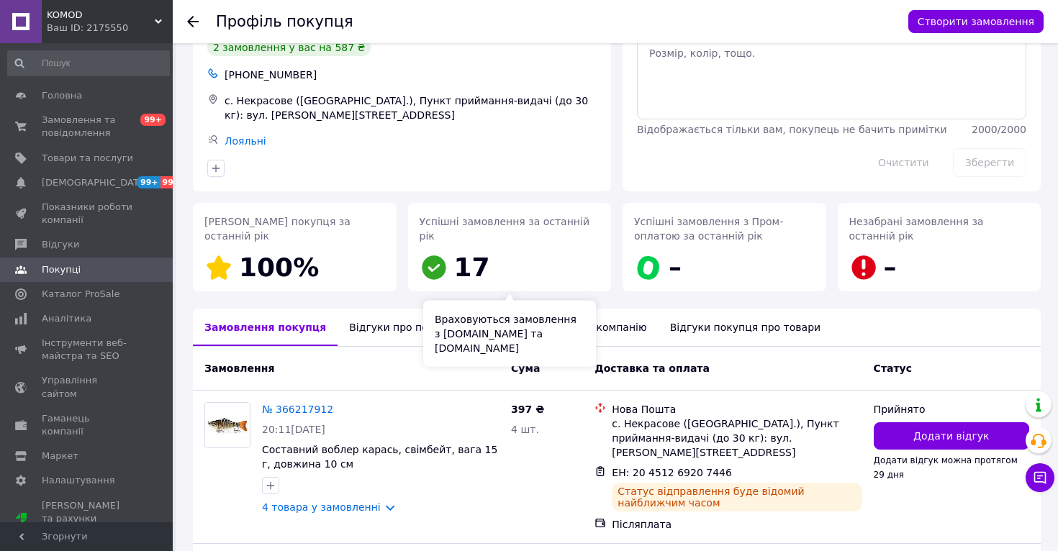
scroll to position [242, 0]
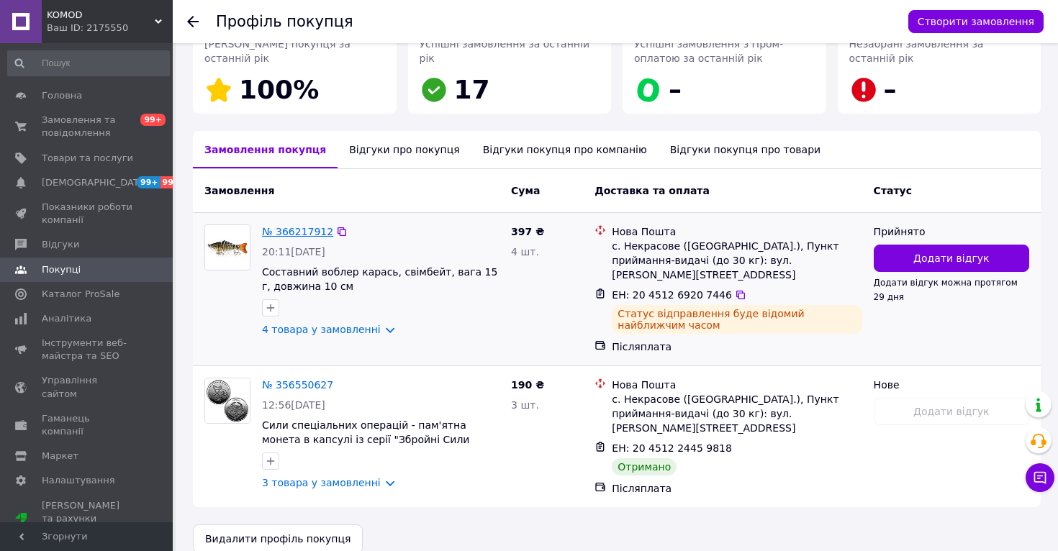
click at [306, 230] on link "№ 366217912" at bounding box center [297, 232] width 71 height 12
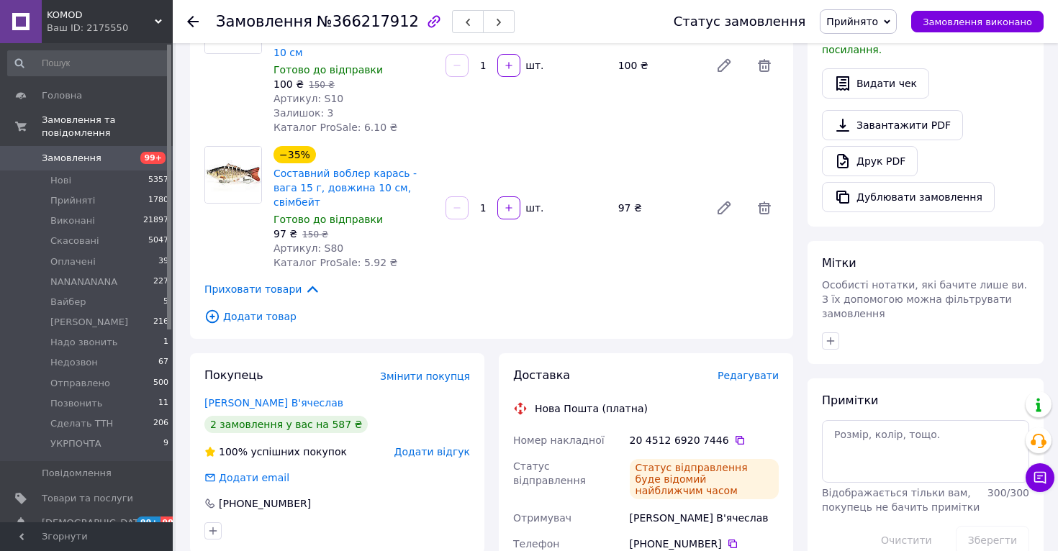
scroll to position [502, 0]
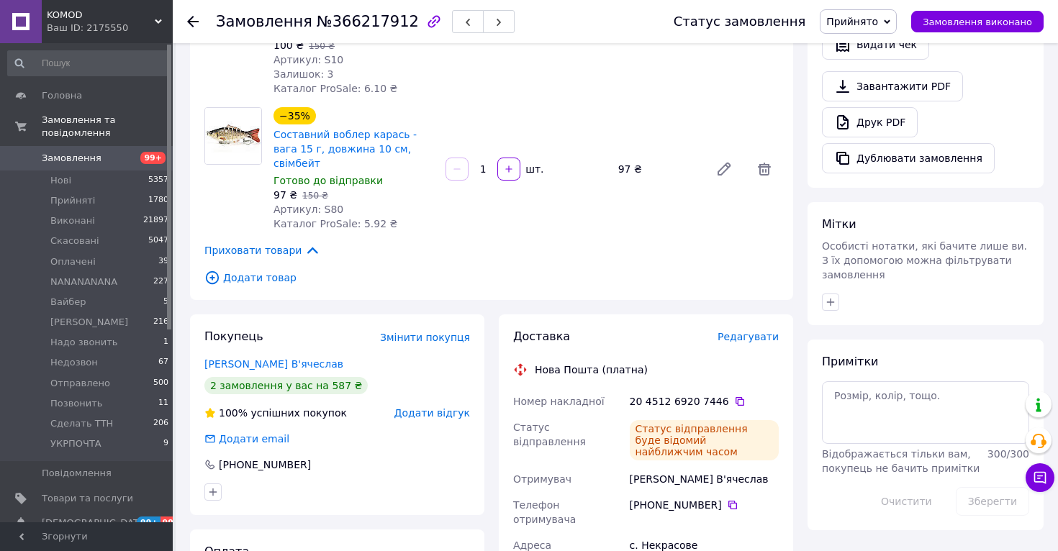
click at [743, 394] on div "20 4512 6920 7446" at bounding box center [704, 401] width 149 height 14
click at [734, 396] on icon at bounding box center [740, 402] width 12 height 12
click at [94, 261] on li "Оплачені 39" at bounding box center [88, 262] width 177 height 20
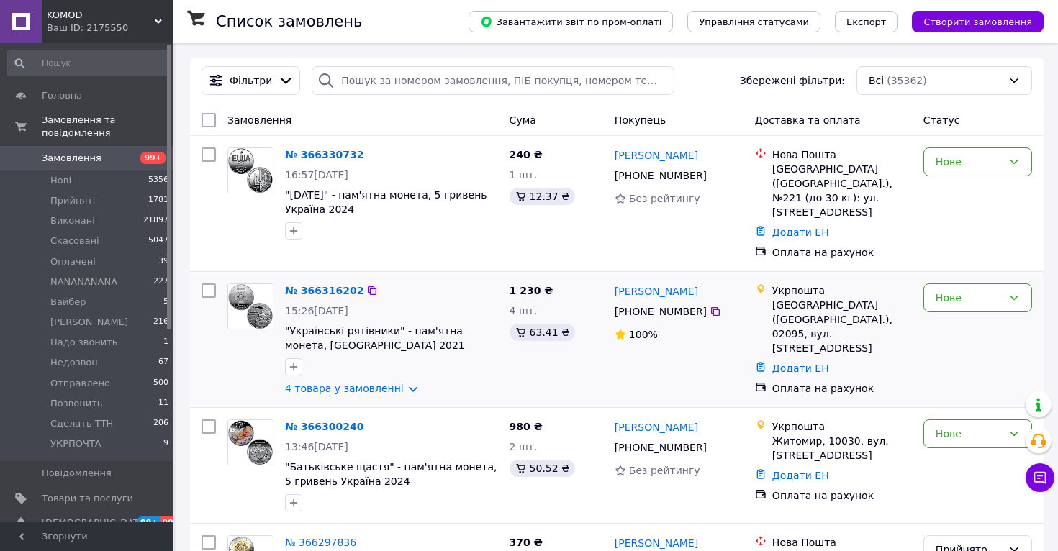
scroll to position [46, 0]
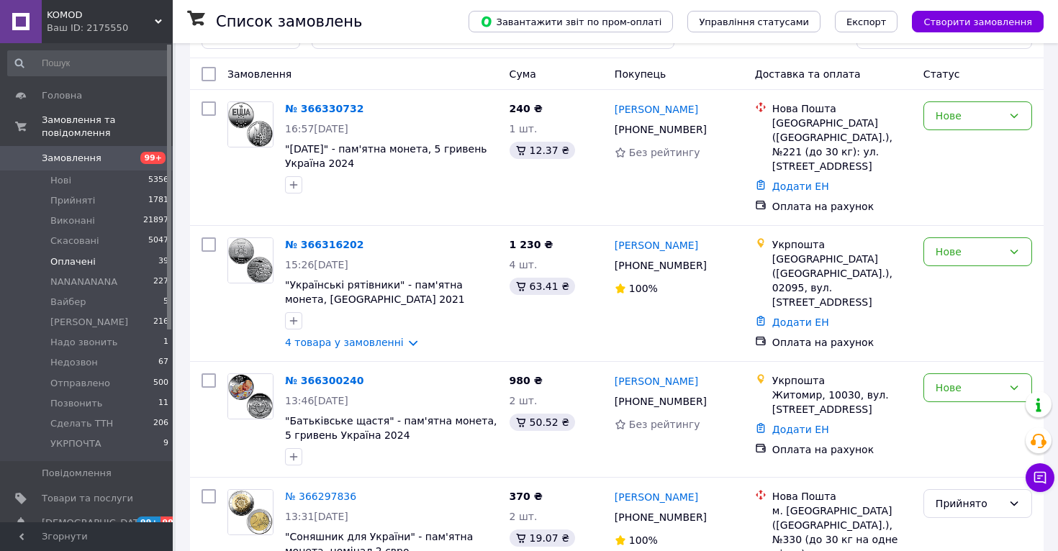
click at [107, 260] on li "Оплачені 39" at bounding box center [88, 262] width 177 height 20
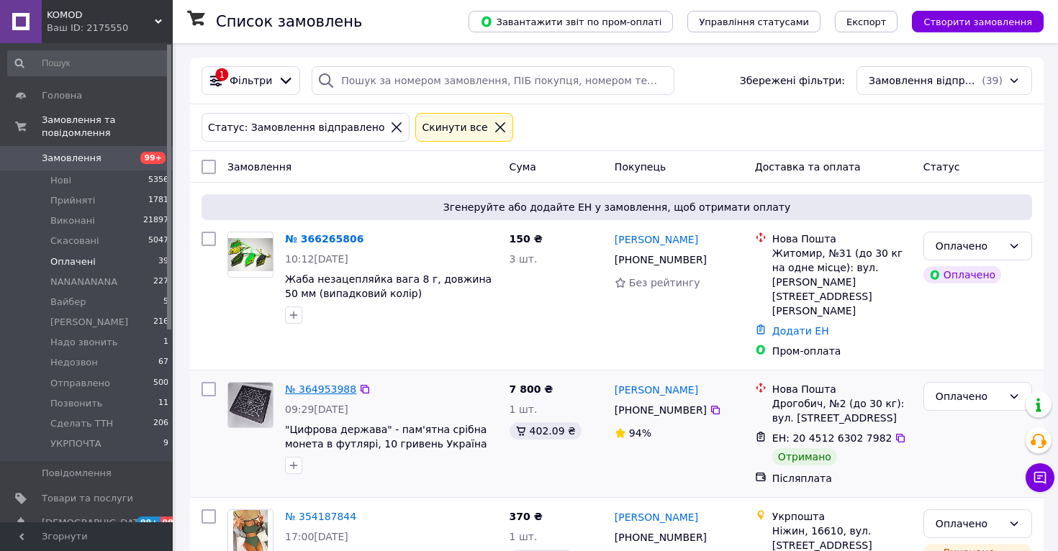
click at [333, 384] on link "№ 364953988" at bounding box center [320, 390] width 71 height 12
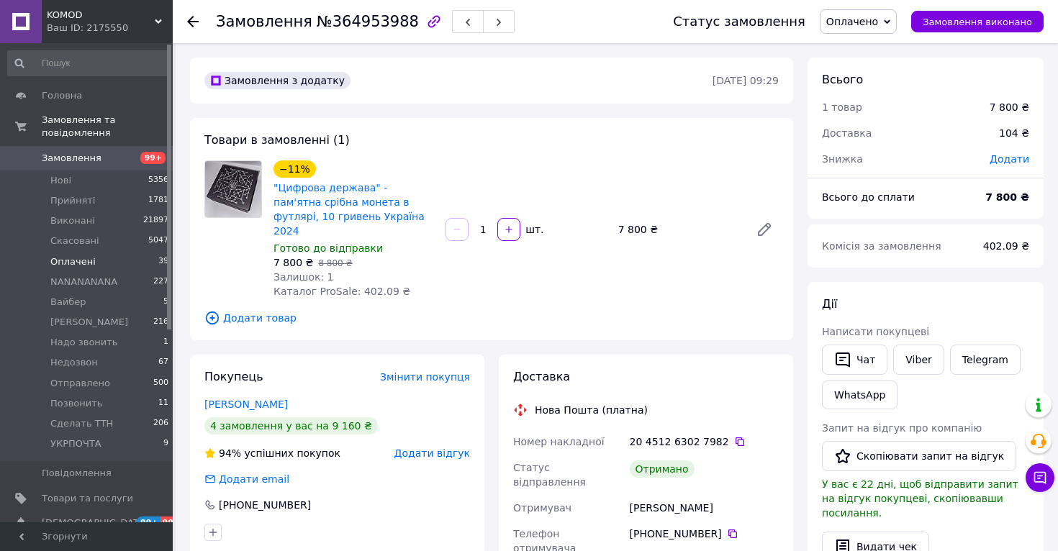
click at [124, 260] on li "Оплачені 39" at bounding box center [88, 262] width 177 height 20
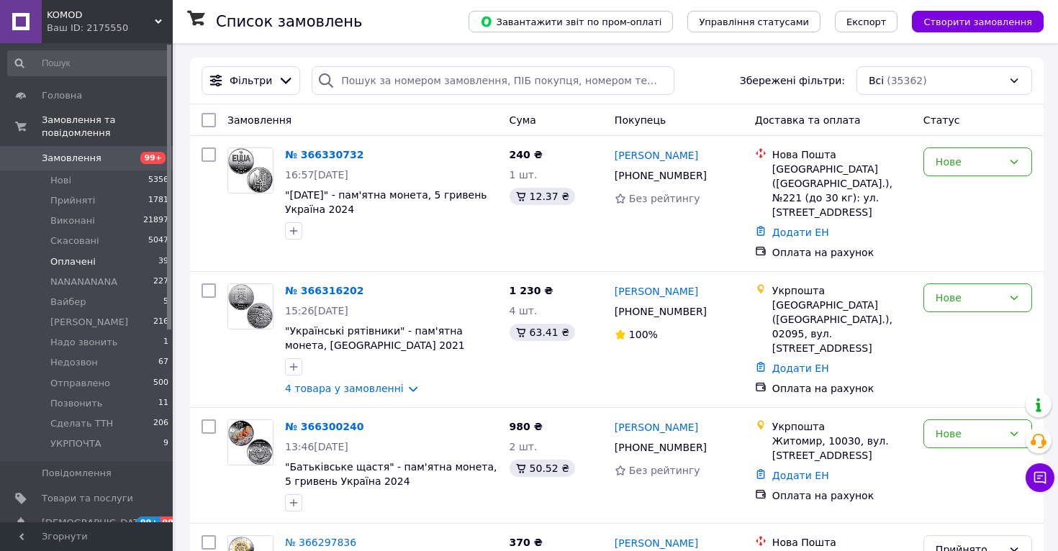
click at [89, 263] on span "Оплачені" at bounding box center [72, 262] width 45 height 13
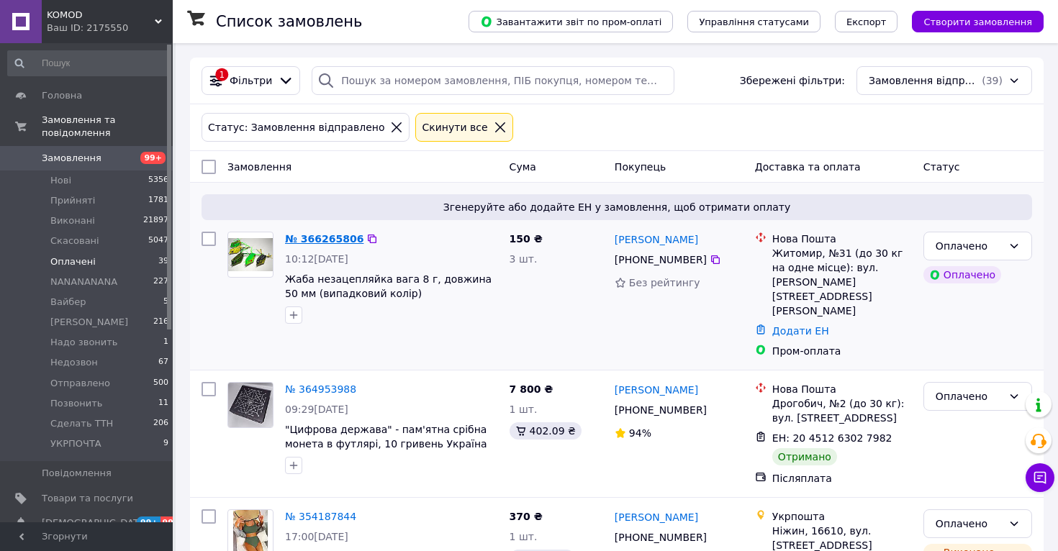
click at [338, 243] on link "№ 366265806" at bounding box center [324, 239] width 78 height 12
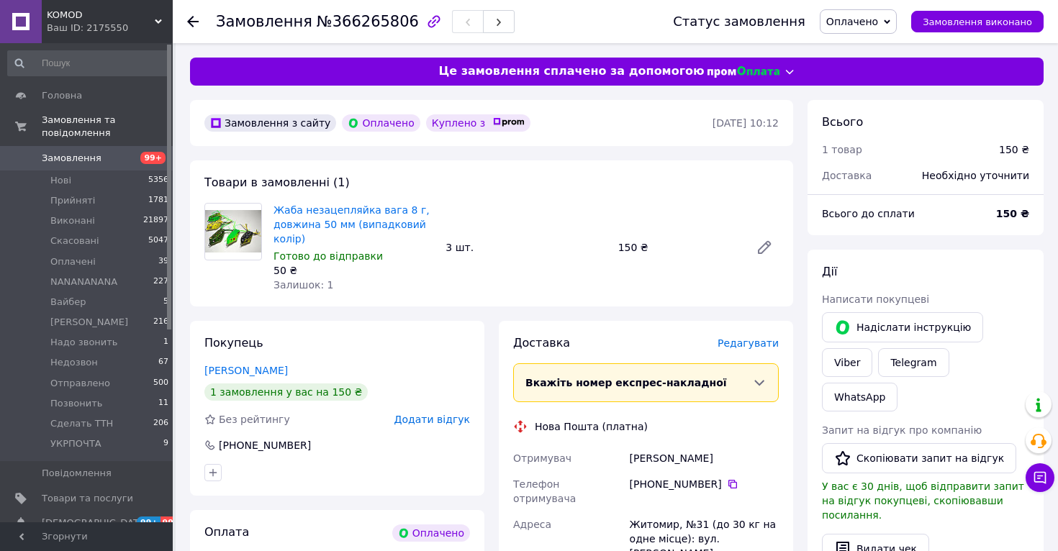
scroll to position [294, 0]
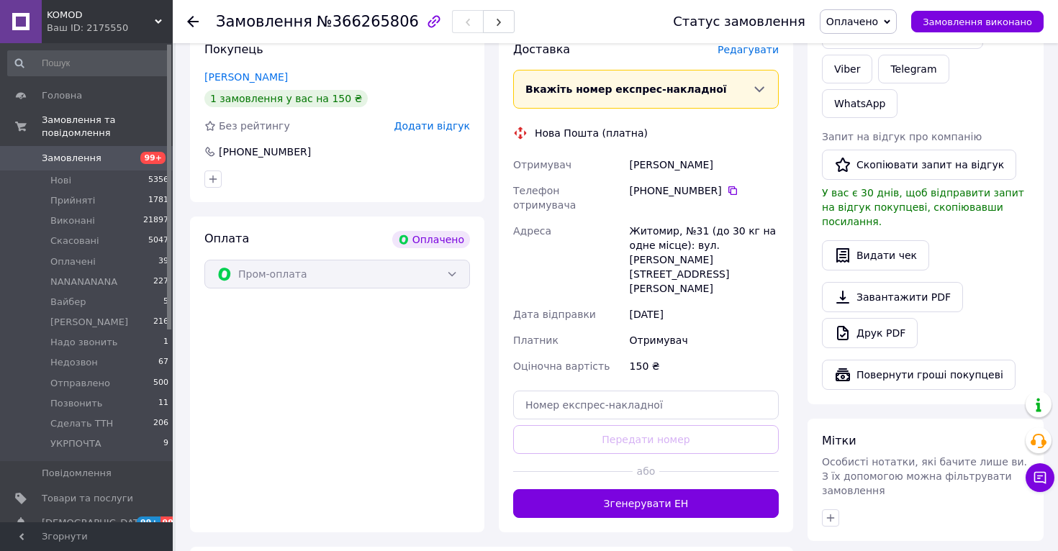
click at [654, 218] on div "Житомир, №31 (до 30 кг на одне місце): вул. [PERSON_NAME][STREET_ADDRESS][PERSO…" at bounding box center [704, 259] width 155 height 83
copy div "Житомир"
click at [727, 191] on icon at bounding box center [733, 191] width 12 height 12
click at [646, 160] on div "Ковальчук Ярослав" at bounding box center [704, 165] width 155 height 26
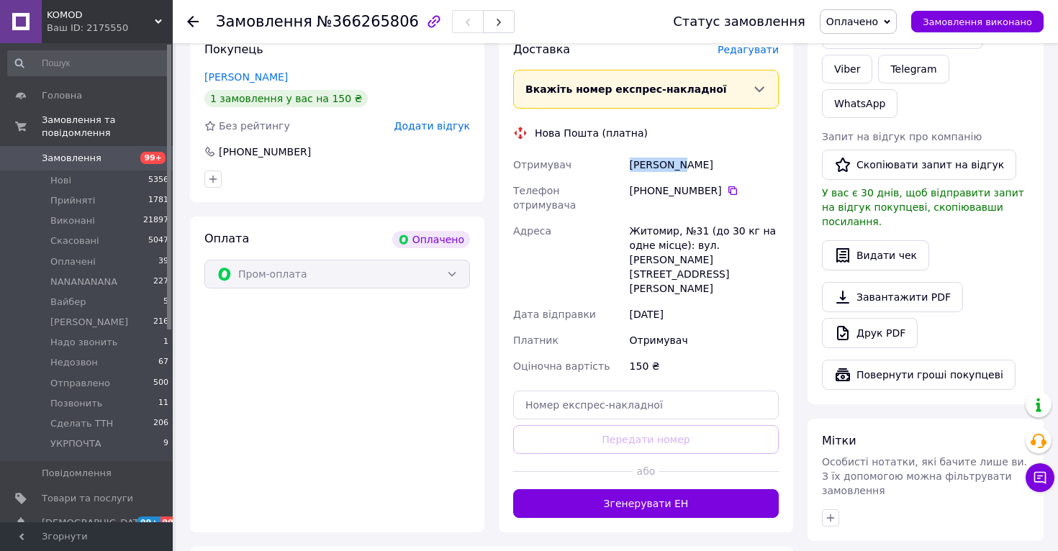
click at [646, 160] on div "Ковальчук Ярослав" at bounding box center [704, 165] width 155 height 26
copy div "Ковальчук Ярослав"
click at [645, 391] on input "text" at bounding box center [646, 405] width 266 height 29
paste input "20451269209593"
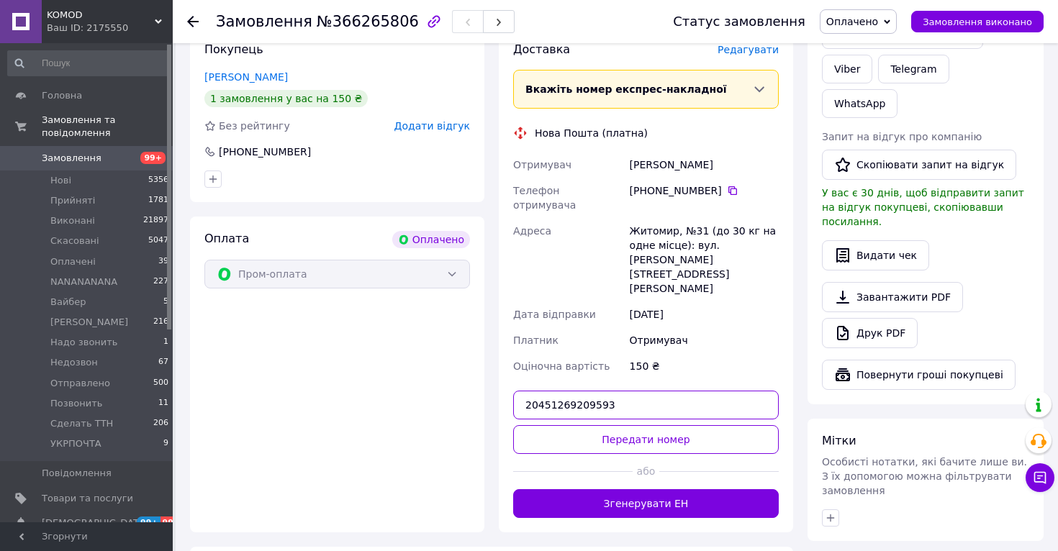
type input "20451269209593"
click at [650, 379] on div "Доставка Редагувати Вкажіть номер експрес-накладної Обов'язково введіть номер е…" at bounding box center [646, 280] width 266 height 476
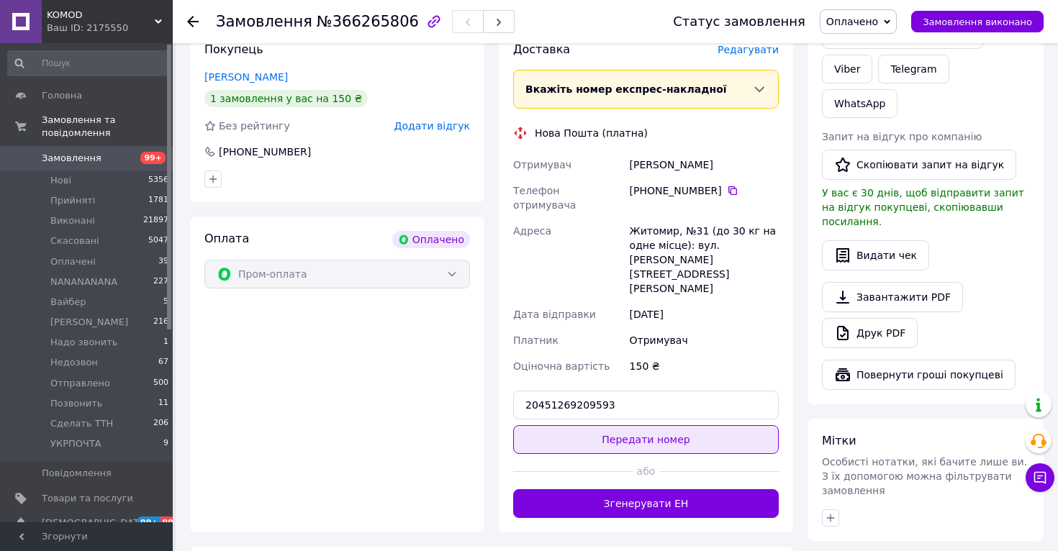
click at [654, 425] on button "Передати номер" at bounding box center [646, 439] width 266 height 29
